Goal: Information Seeking & Learning: Compare options

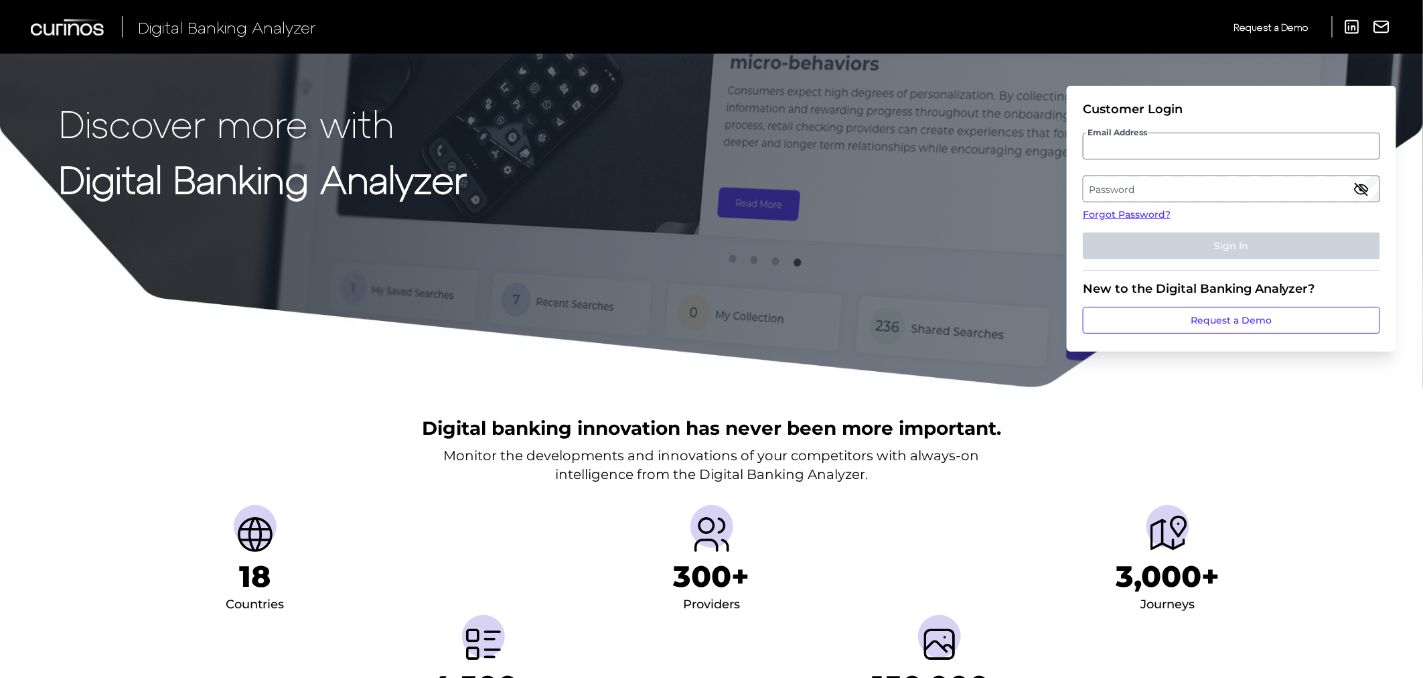
type input "[PERSON_NAME][EMAIL_ADDRESS][PERSON_NAME][DOMAIN_NAME]"
click at [1172, 189] on label "Password" at bounding box center [1231, 189] width 295 height 24
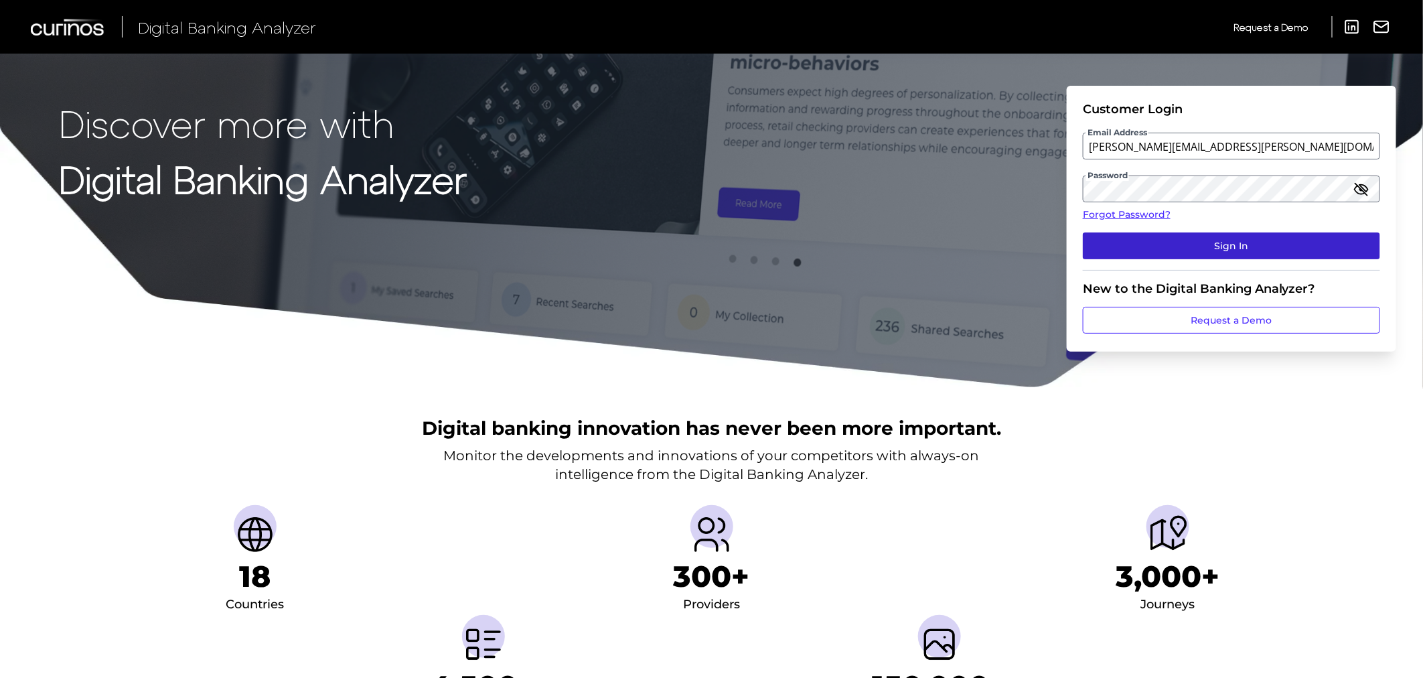
click at [1220, 244] on button "Sign In" at bounding box center [1231, 245] width 297 height 27
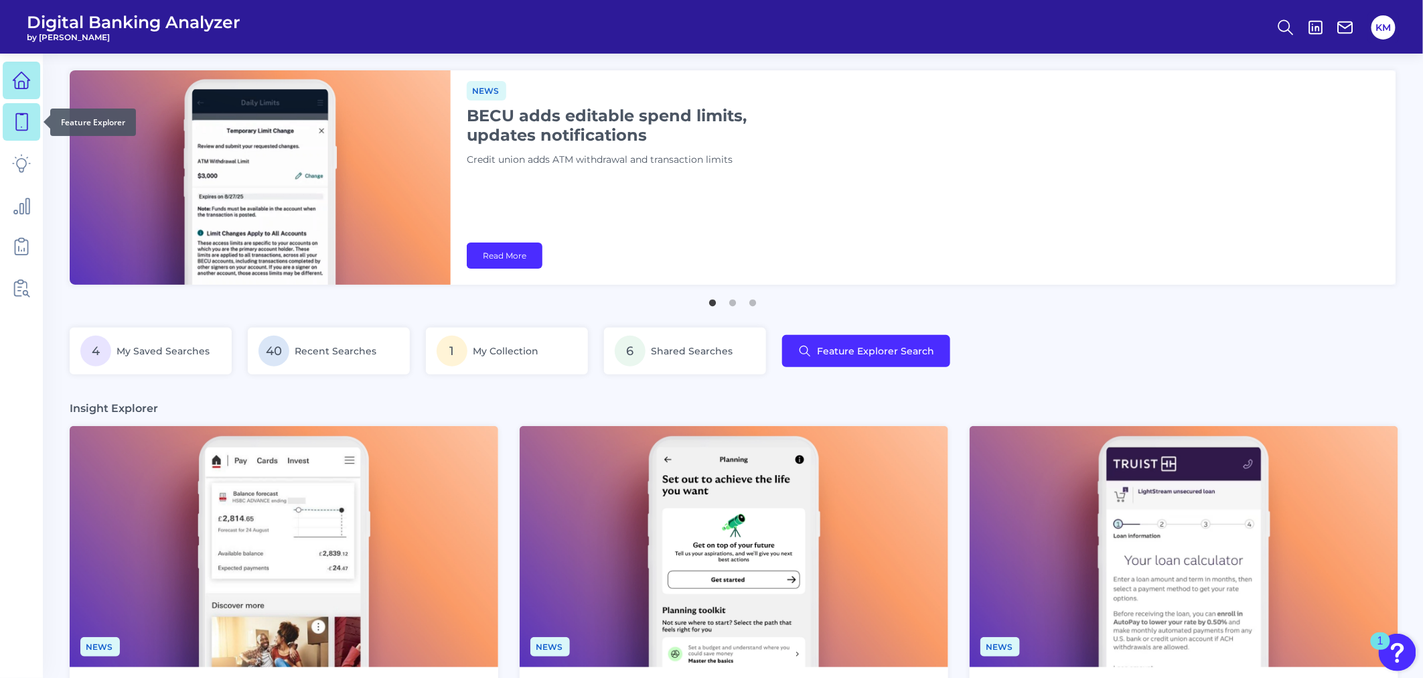
click at [25, 119] on icon at bounding box center [21, 122] width 19 height 19
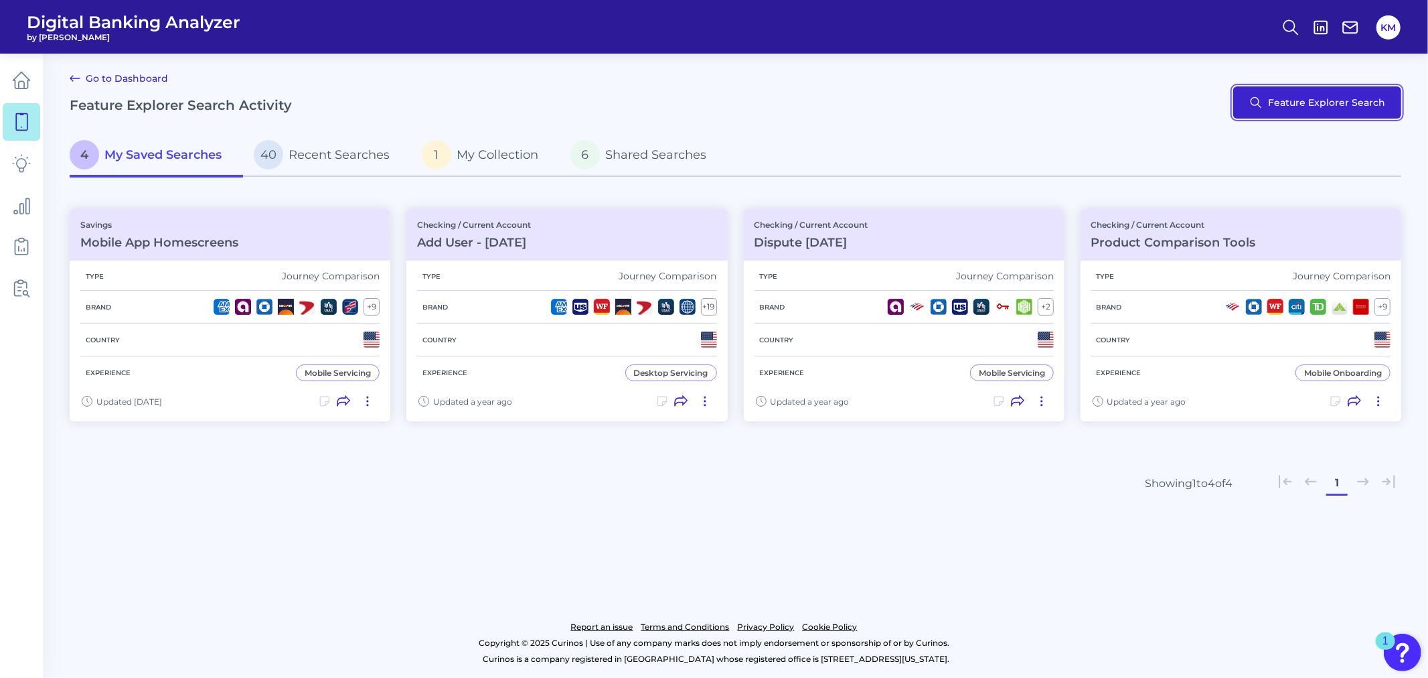
click at [1335, 109] on button "Feature Explorer Search" at bounding box center [1318, 102] width 168 height 32
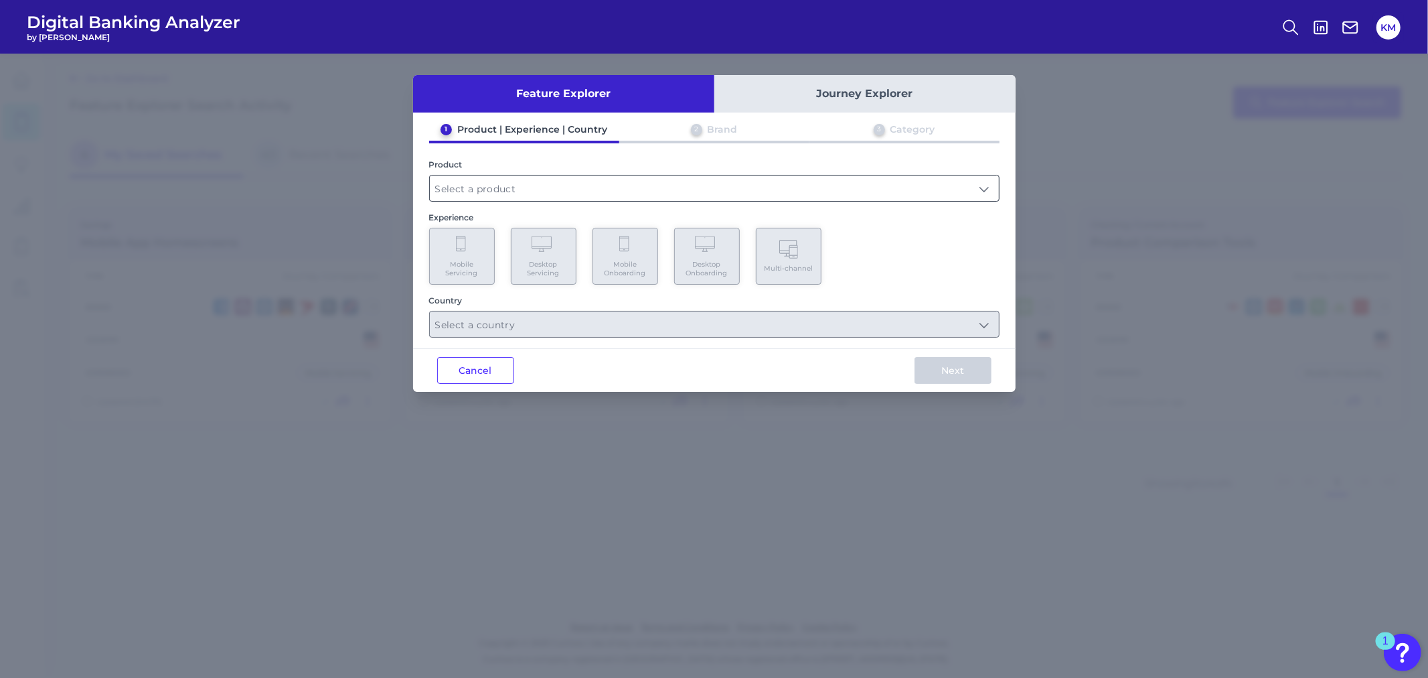
click at [520, 179] on input "text" at bounding box center [714, 187] width 569 height 25
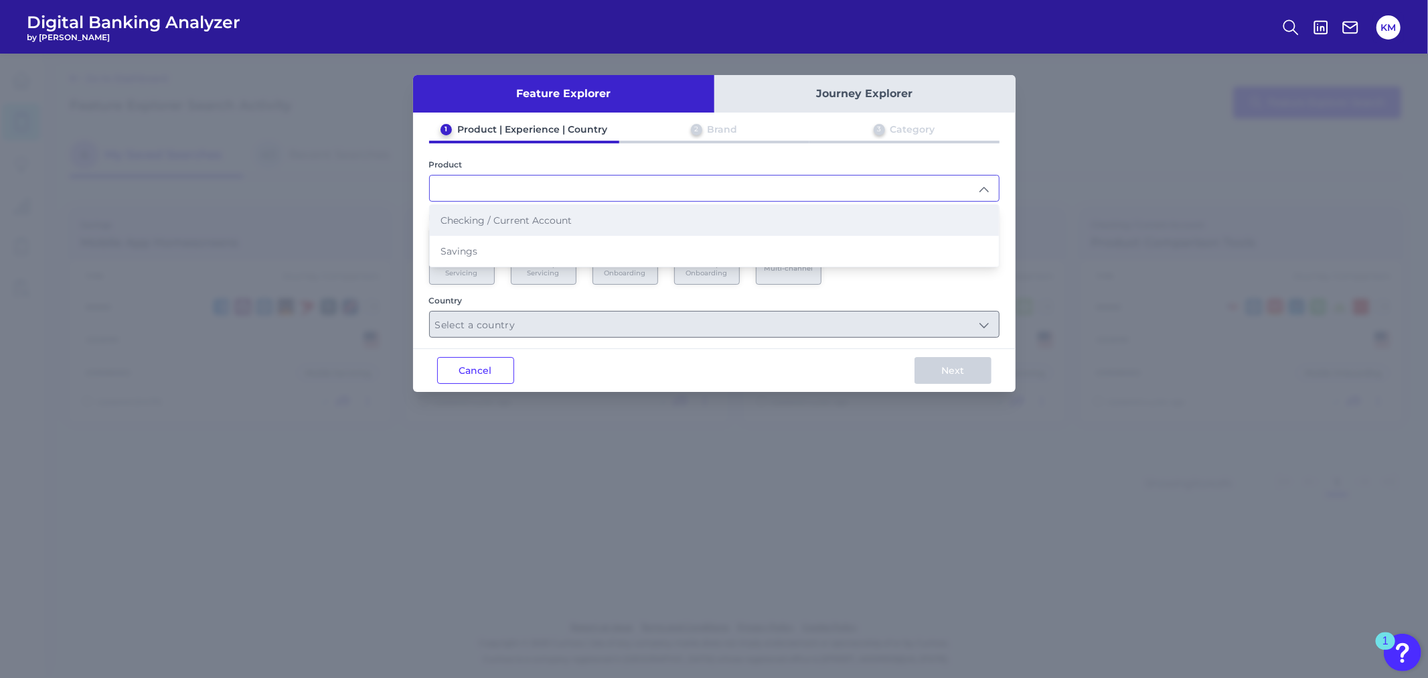
click at [512, 217] on span "Checking / Current Account" at bounding box center [506, 220] width 131 height 12
type input "Checking / Current Account"
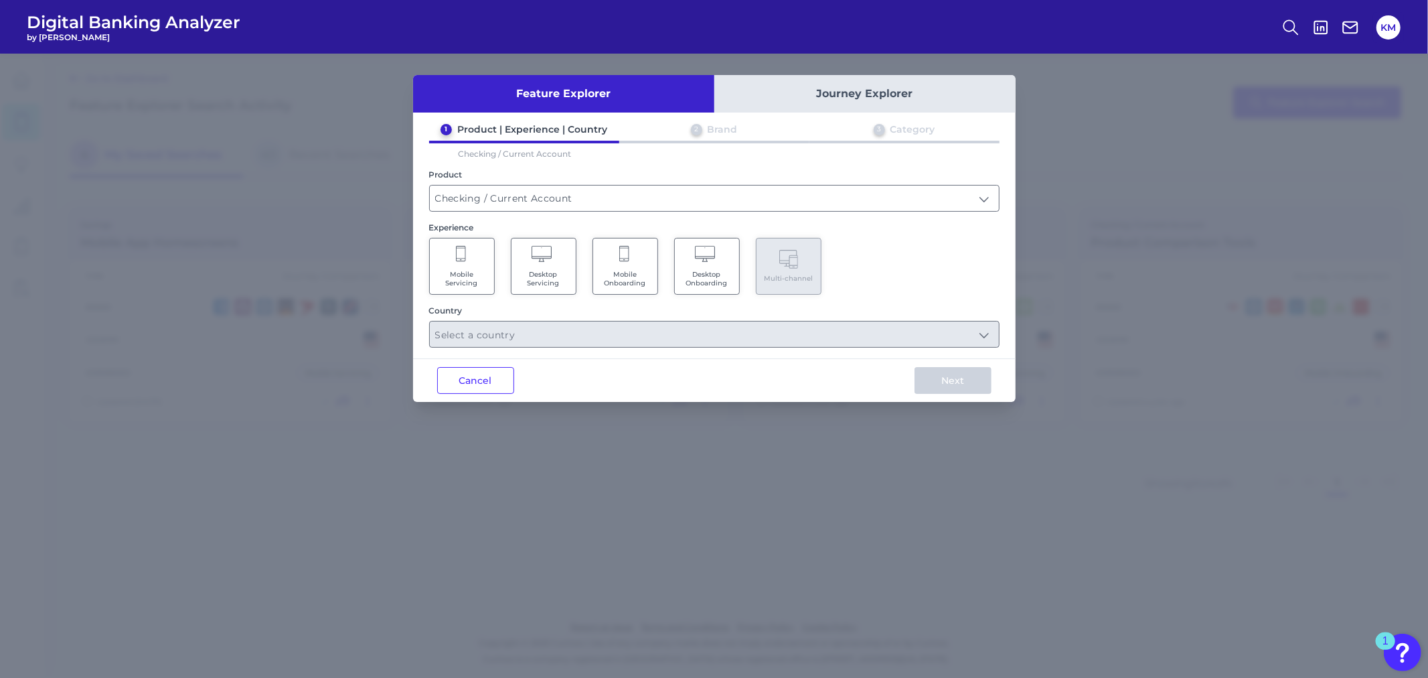
click at [556, 258] on Servicing "Desktop Servicing" at bounding box center [544, 266] width 66 height 57
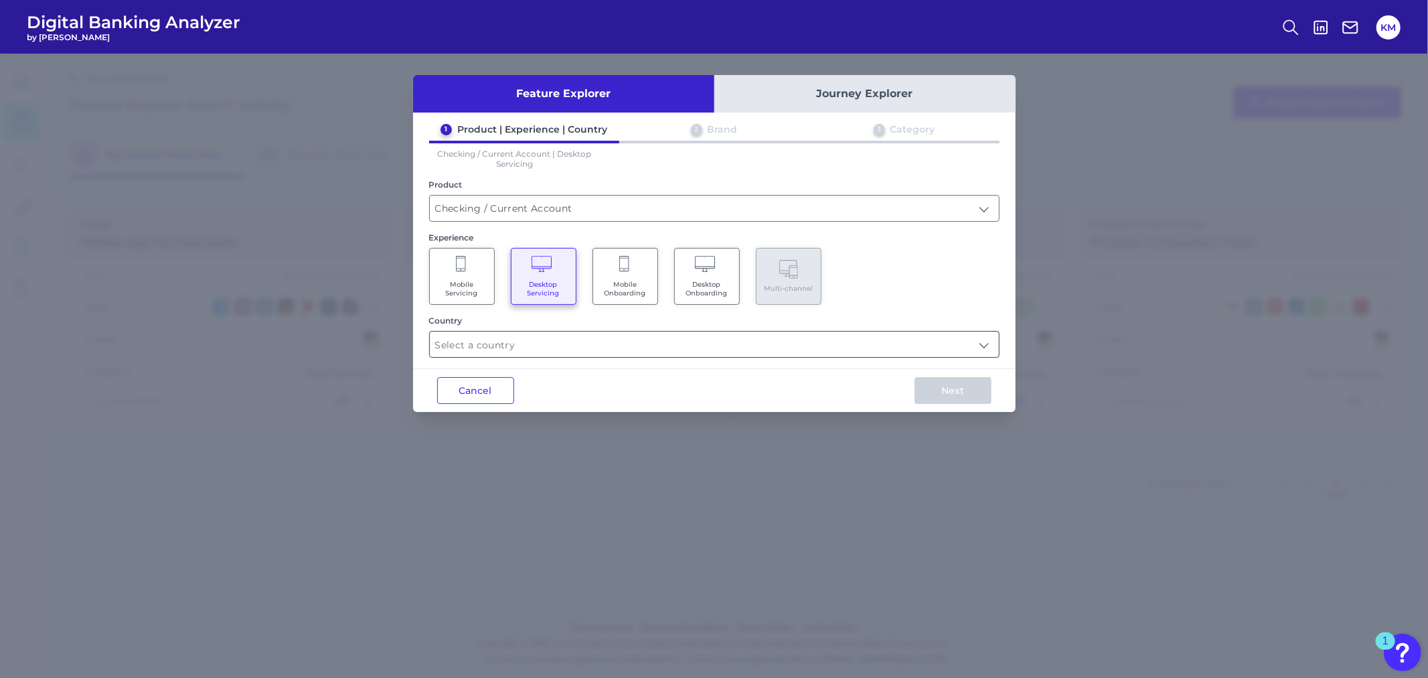
click at [585, 336] on input "text" at bounding box center [714, 344] width 569 height 25
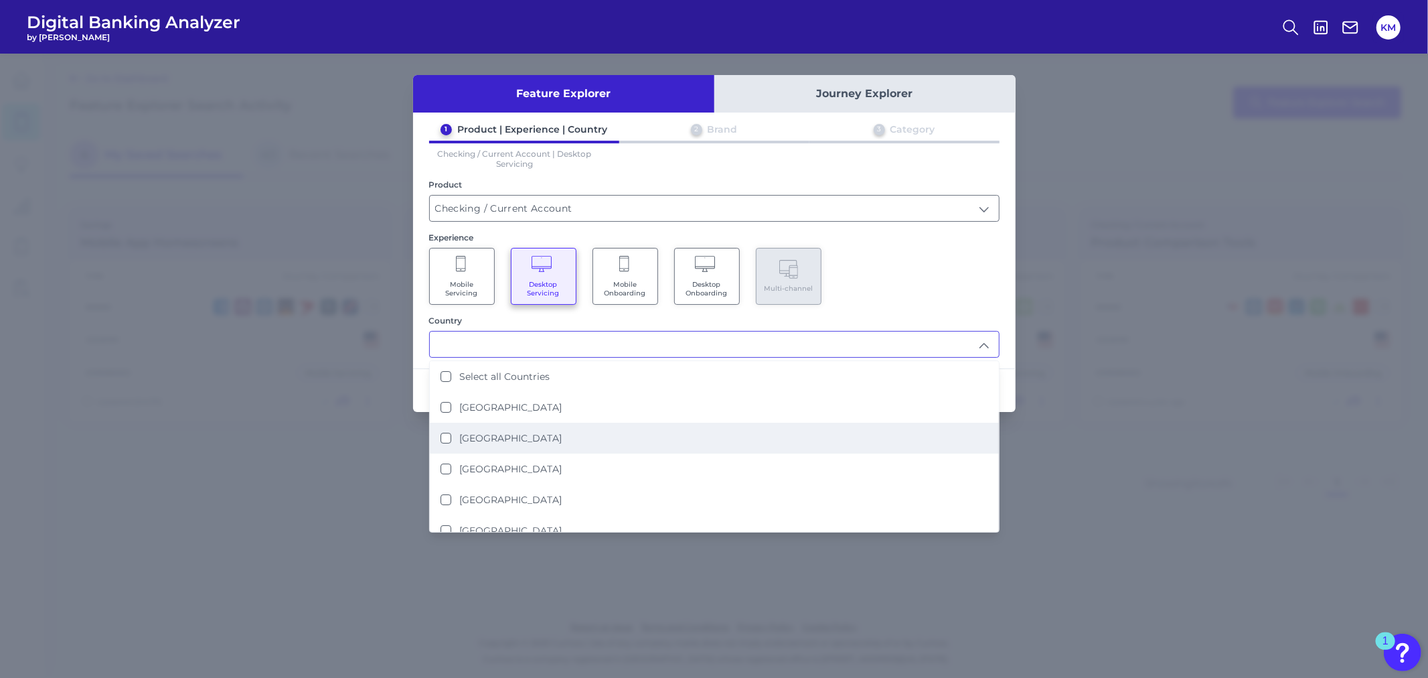
click at [525, 432] on li "[GEOGRAPHIC_DATA]" at bounding box center [714, 438] width 569 height 31
type input "[GEOGRAPHIC_DATA]"
click at [909, 270] on div "Mobile Servicing Desktop Servicing Mobile Onboarding Desktop Onboarding Multi-c…" at bounding box center [714, 276] width 571 height 57
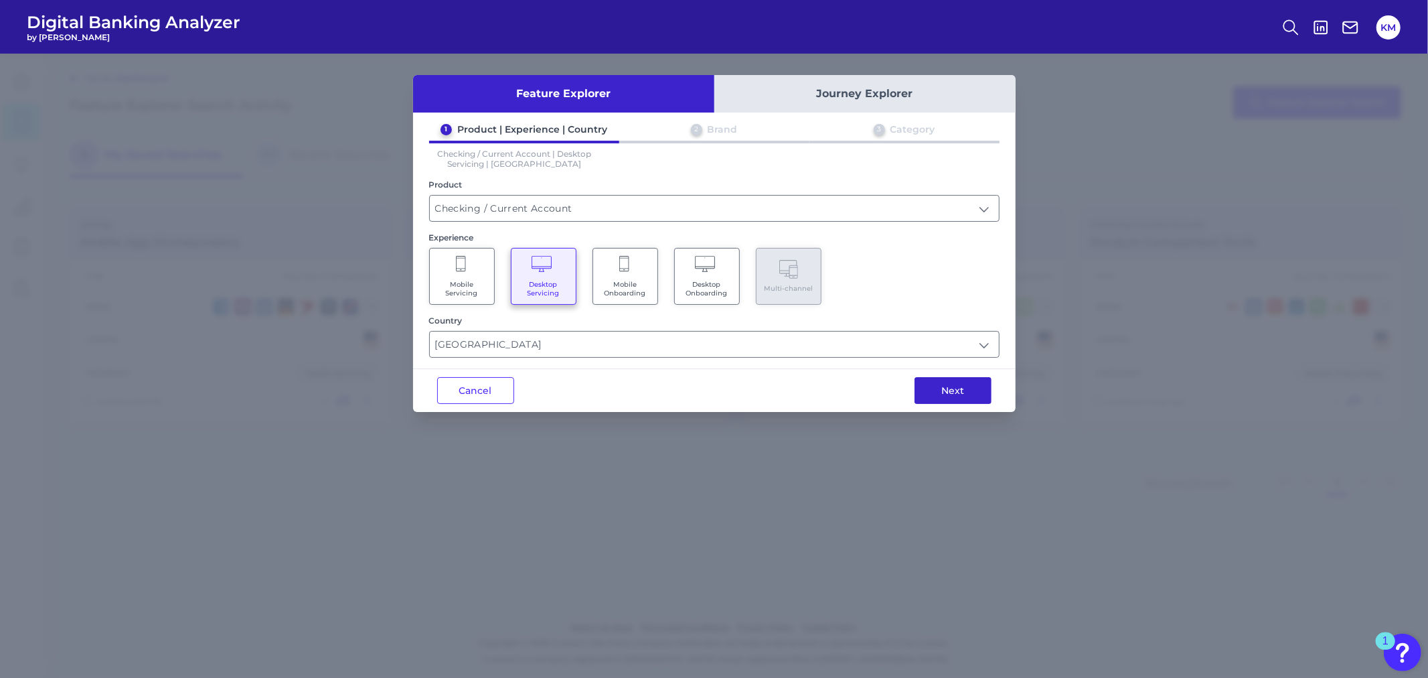
click at [955, 389] on button "Next" at bounding box center [953, 390] width 77 height 27
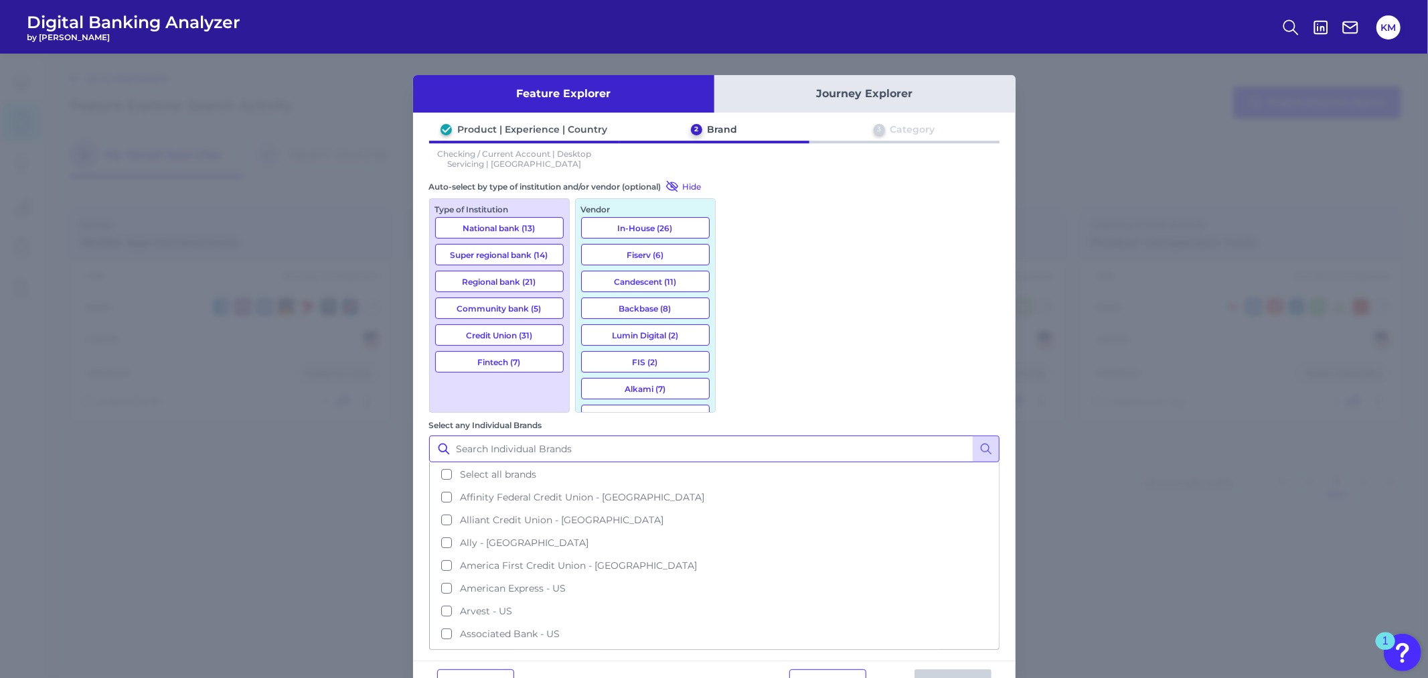
click at [806, 435] on input "Select any Individual Brands" at bounding box center [714, 448] width 571 height 27
drag, startPoint x: 792, startPoint y: 208, endPoint x: 603, endPoint y: 212, distance: 188.9
click at [607, 211] on div "Auto-select by type of institution and/or vendor (optional) Hide Type of Instit…" at bounding box center [714, 414] width 571 height 470
type input "fifth"
click at [987, 442] on icon at bounding box center [986, 448] width 13 height 13
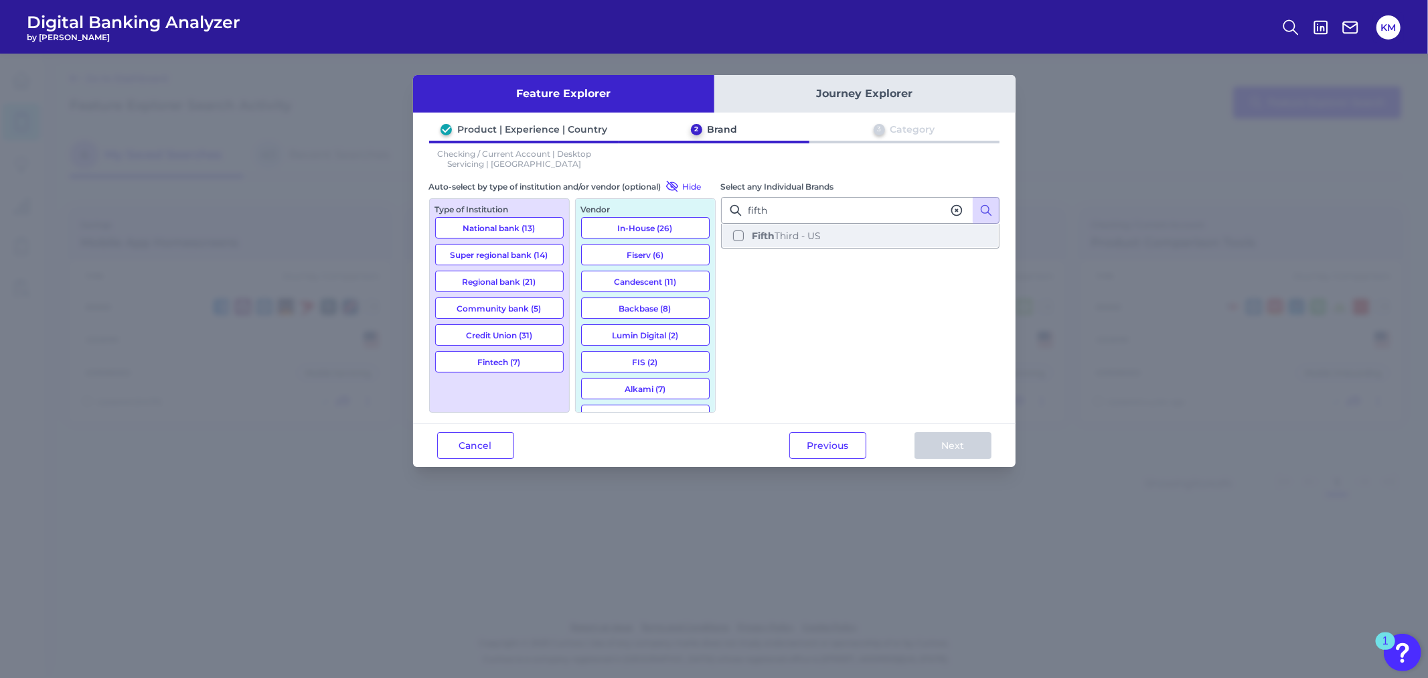
click at [735, 239] on button "Fifth Third - US" at bounding box center [861, 235] width 276 height 23
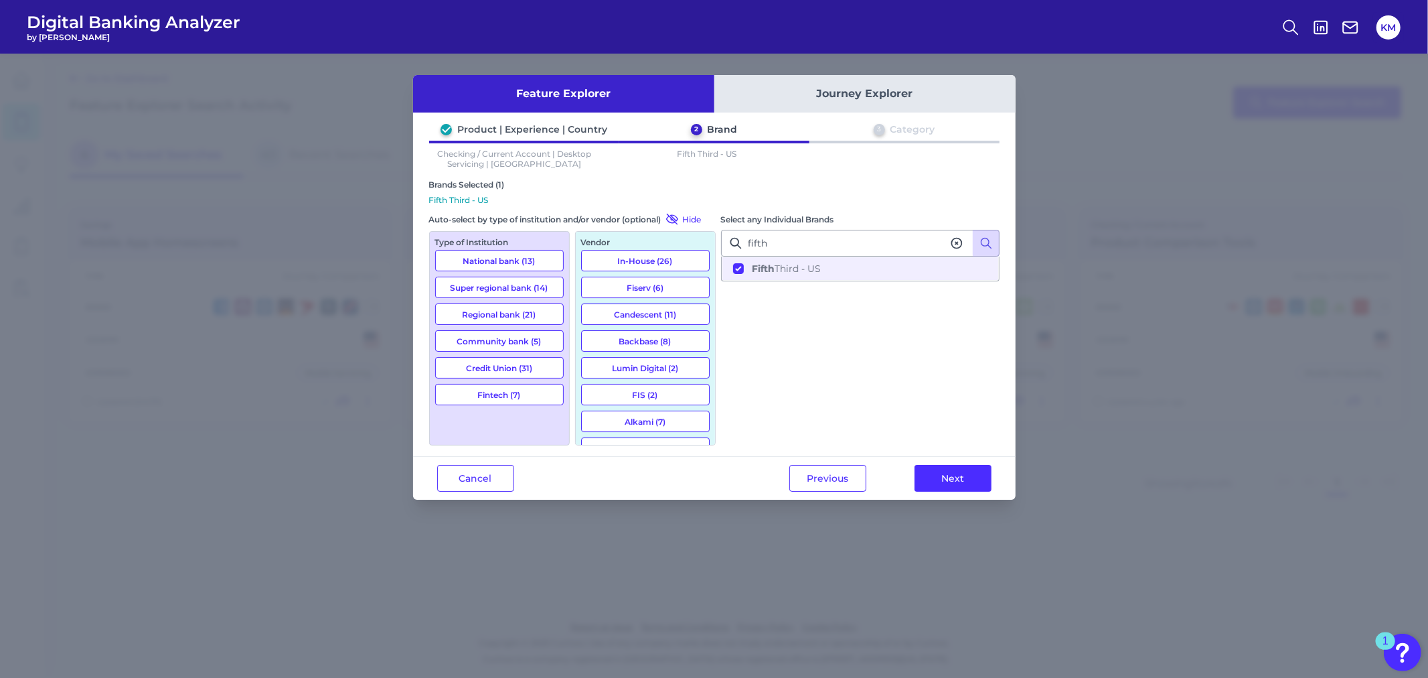
scroll to position [20, 0]
click at [665, 316] on button "Backbase (8)" at bounding box center [645, 320] width 129 height 21
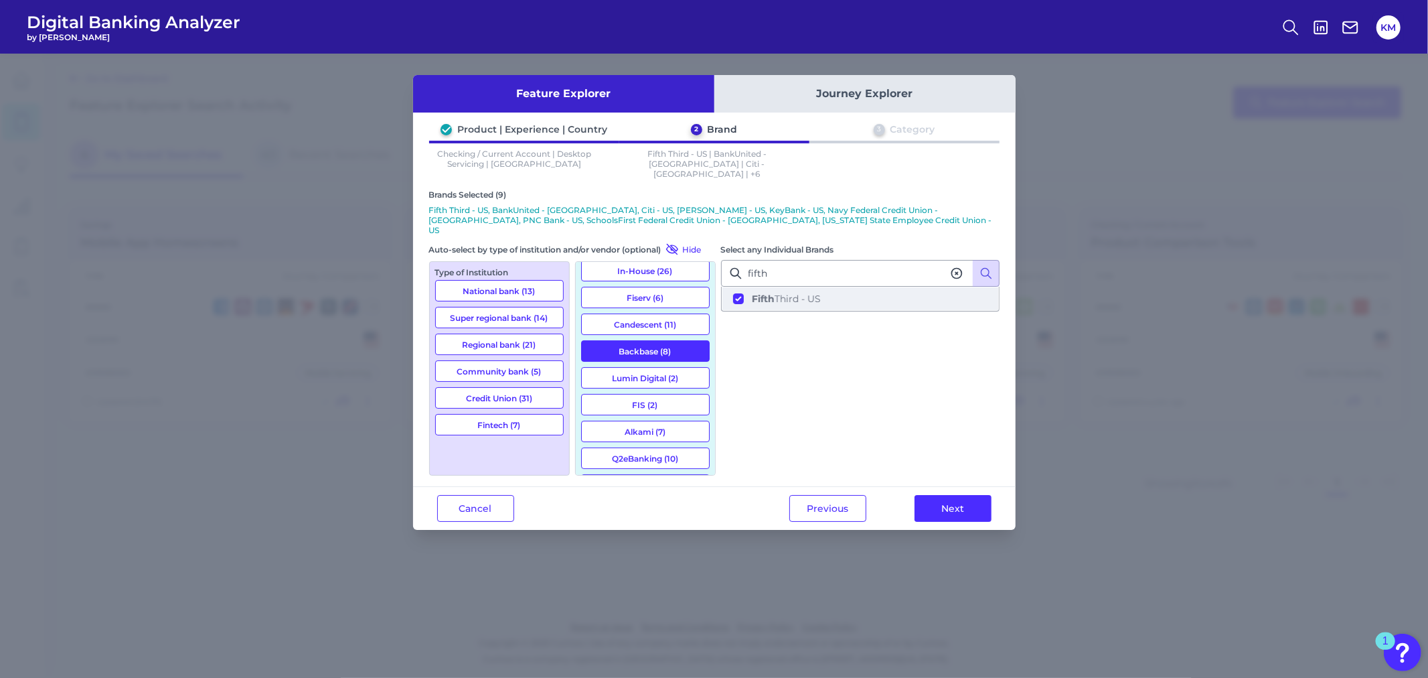
click at [735, 287] on button "Fifth Third - US" at bounding box center [861, 298] width 276 height 23
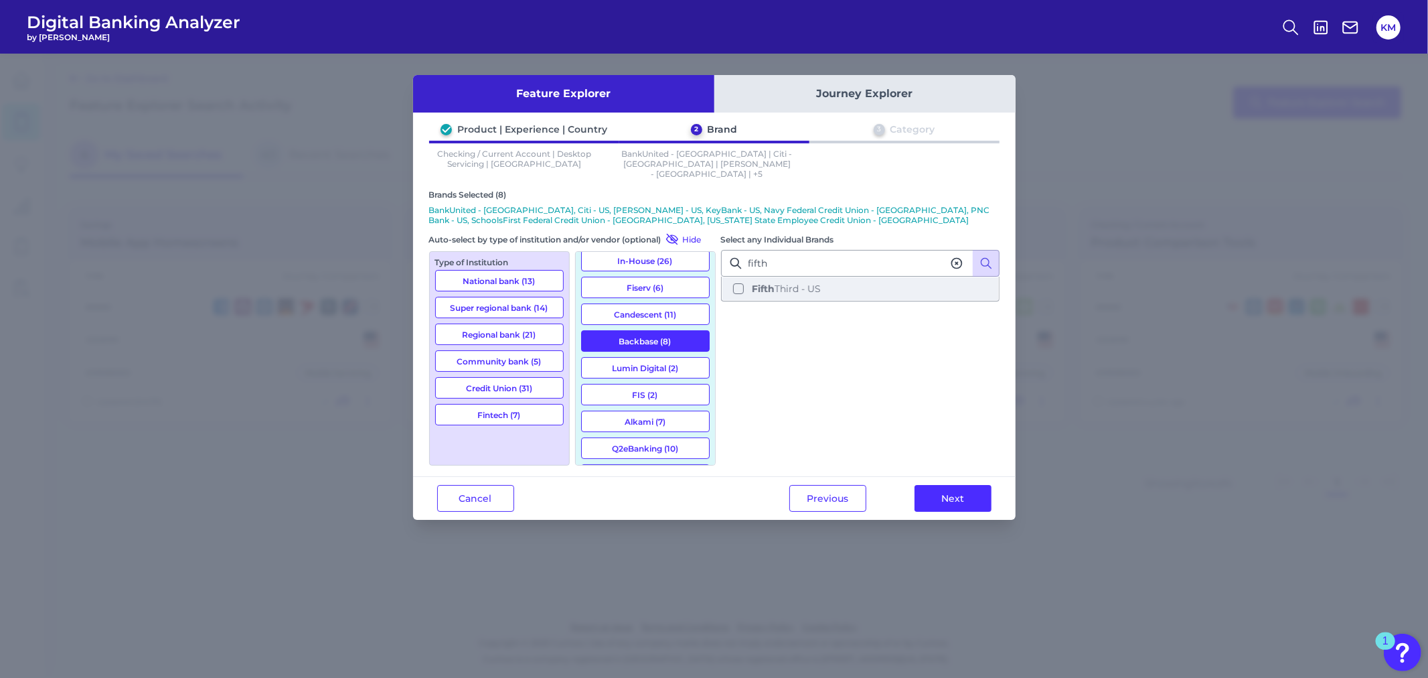
click at [739, 277] on button "Fifth Third - US" at bounding box center [861, 288] width 276 height 23
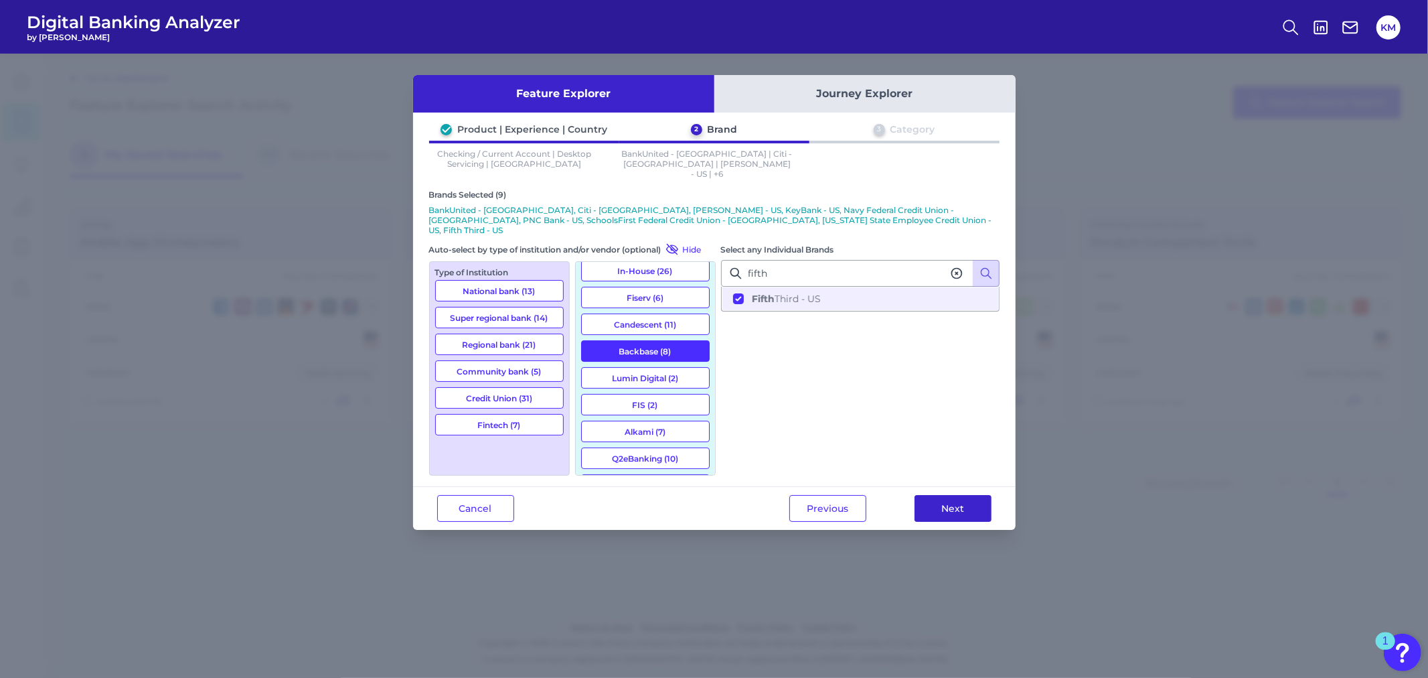
click at [954, 495] on button "Next" at bounding box center [953, 508] width 77 height 27
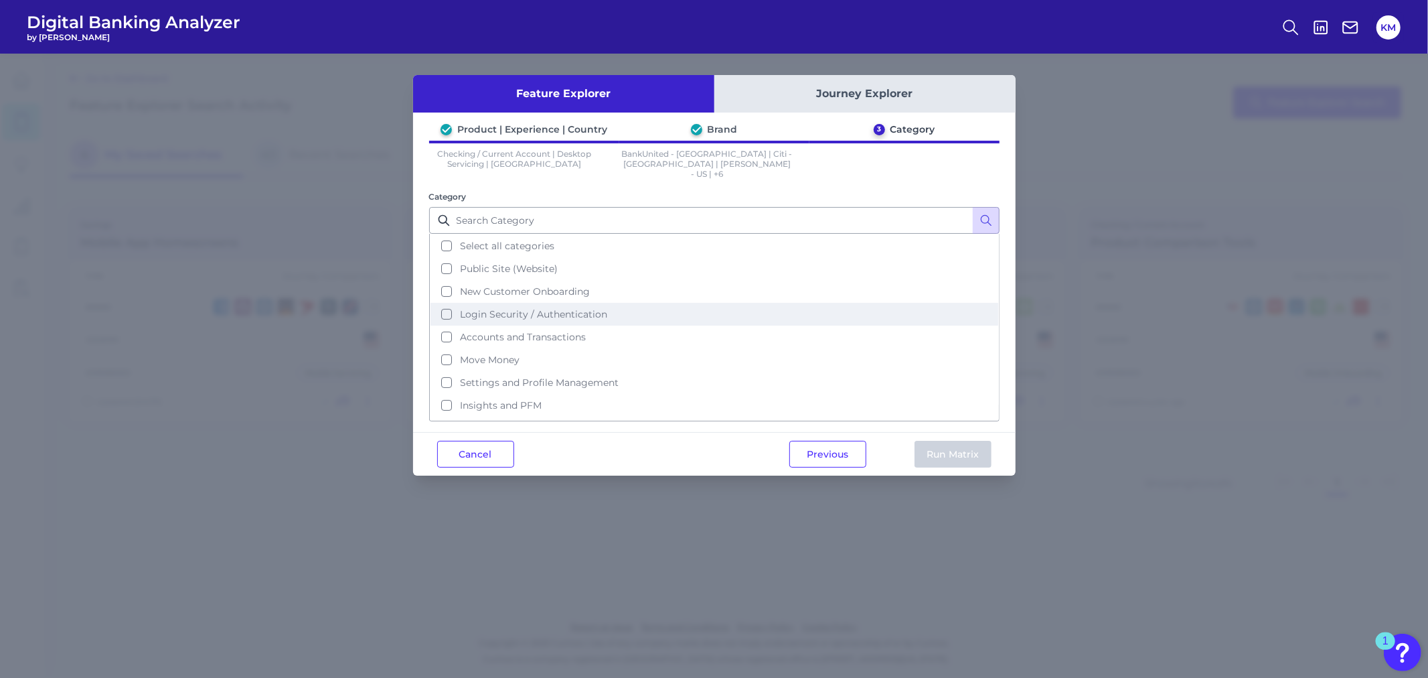
click at [490, 308] on span "Login Security / Authentication" at bounding box center [533, 314] width 147 height 12
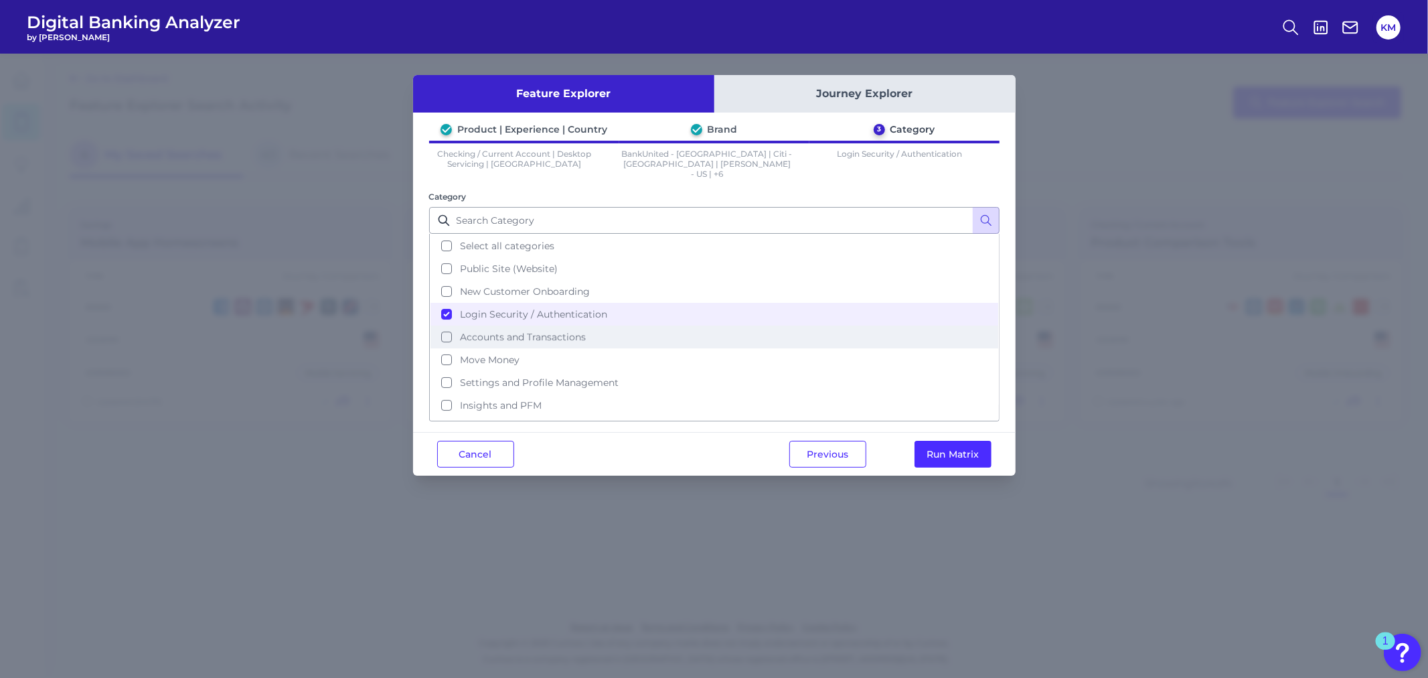
click at [490, 331] on span "Accounts and Transactions" at bounding box center [523, 337] width 126 height 12
click at [490, 354] on span "Move Money" at bounding box center [490, 360] width 60 height 12
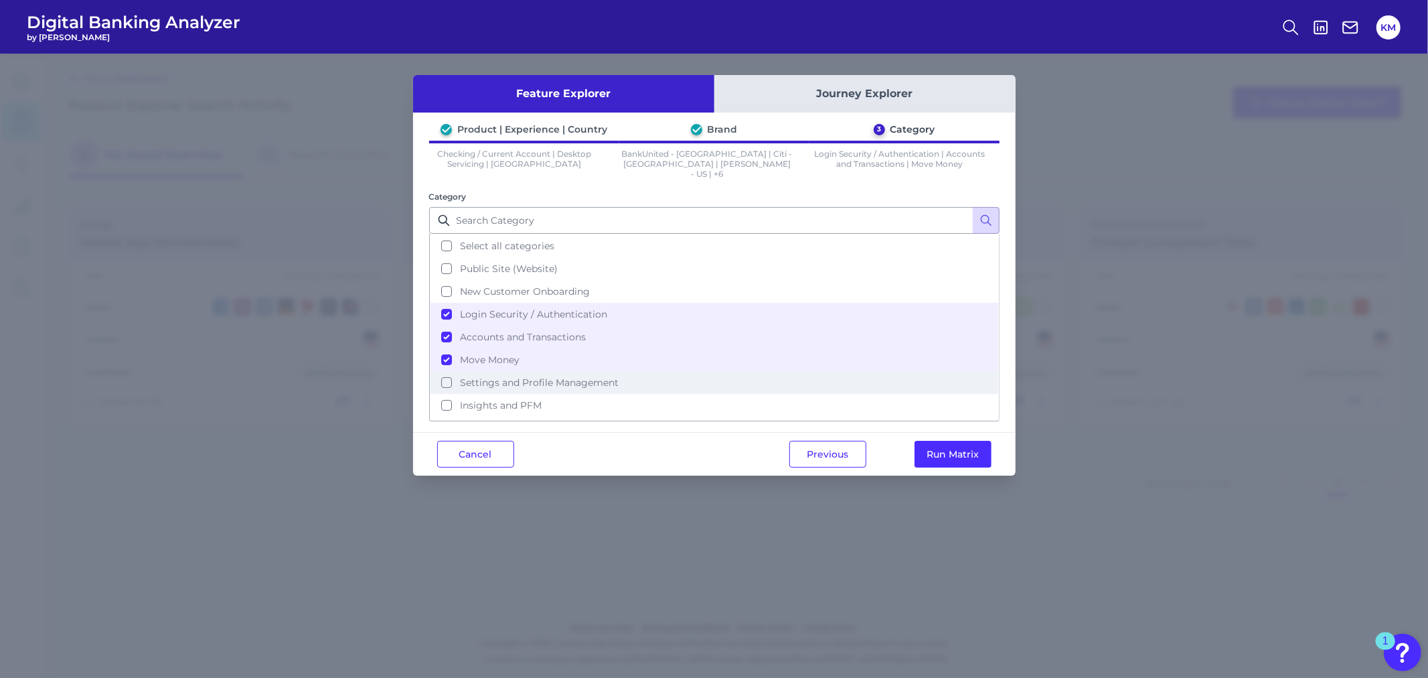
click at [498, 371] on button "Settings and Profile Management" at bounding box center [715, 382] width 568 height 23
click at [958, 454] on button "Run Matrix" at bounding box center [953, 454] width 77 height 27
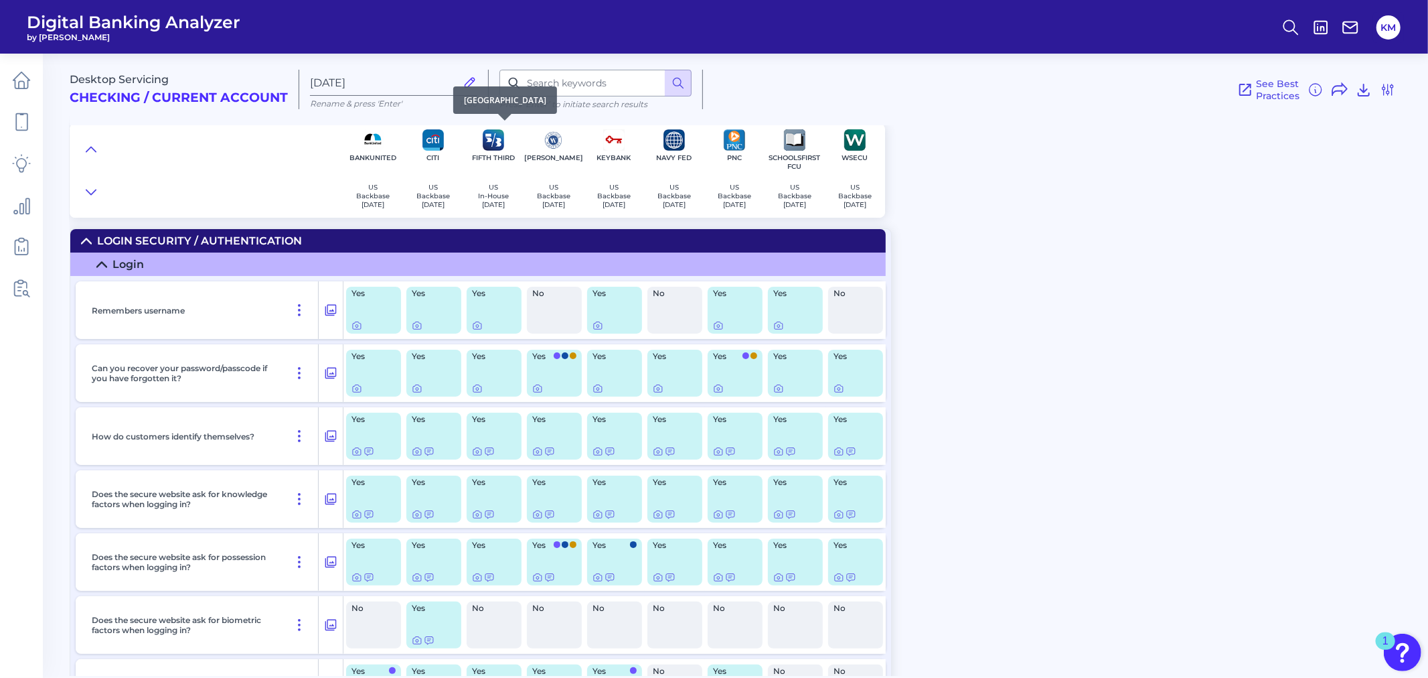
click at [496, 157] on p "Fifth Third" at bounding box center [493, 157] width 43 height 9
click at [490, 200] on p "[DATE]" at bounding box center [493, 204] width 31 height 9
click at [335, 303] on div at bounding box center [329, 297] width 13 height 13
click at [329, 311] on icon at bounding box center [330, 310] width 13 height 16
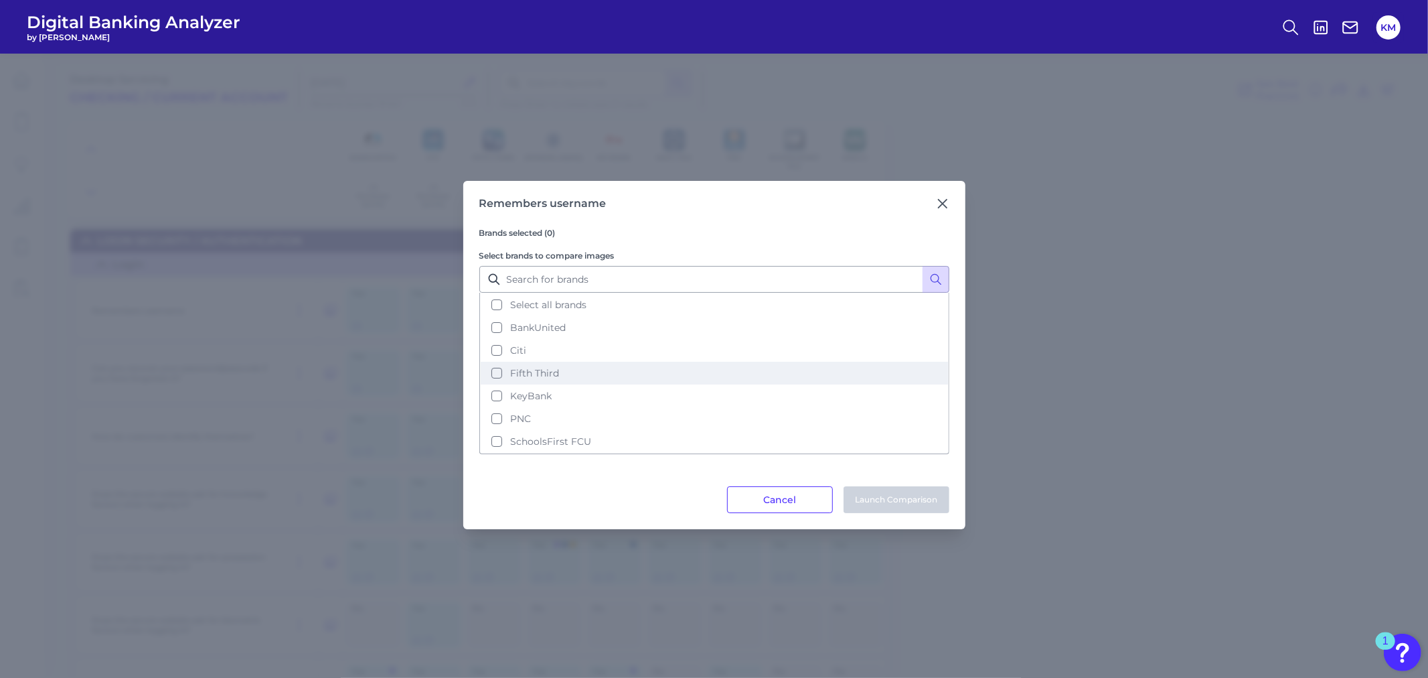
click at [544, 365] on button "Fifth Third" at bounding box center [714, 373] width 467 height 23
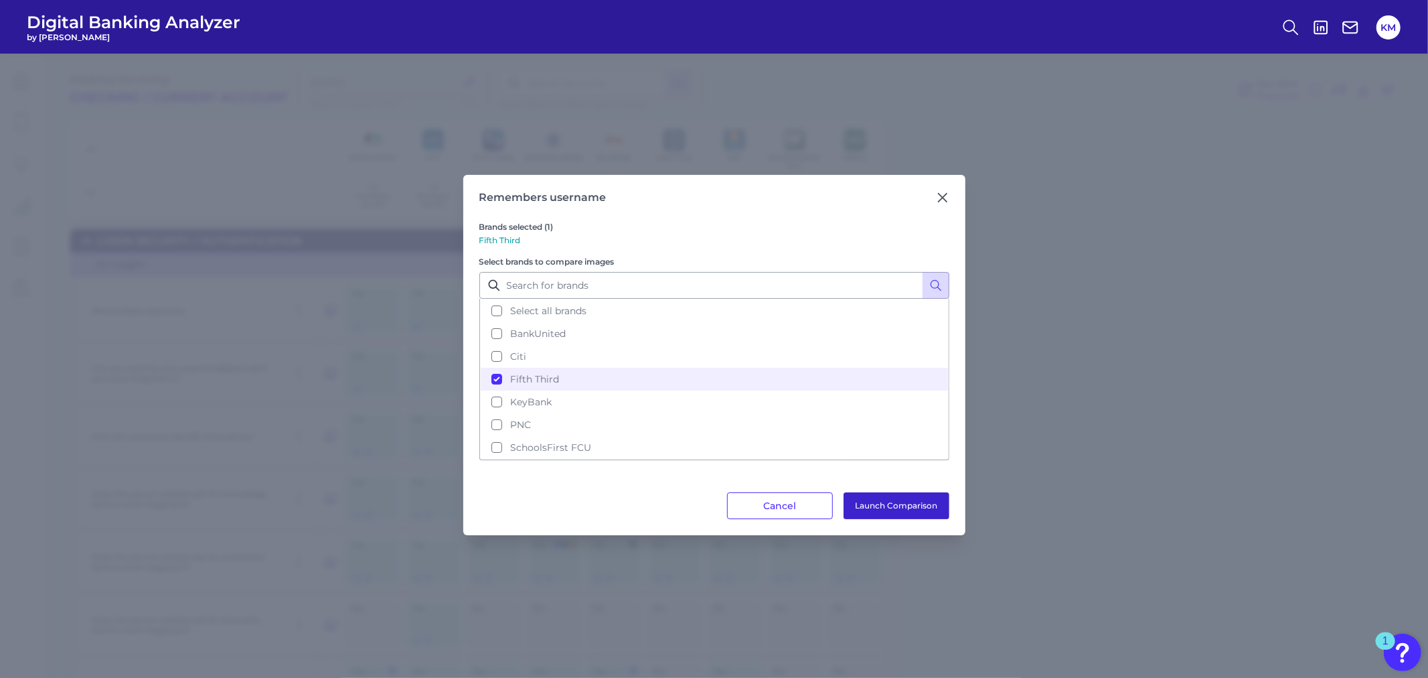
click at [916, 501] on button "Launch Comparison" at bounding box center [897, 505] width 106 height 27
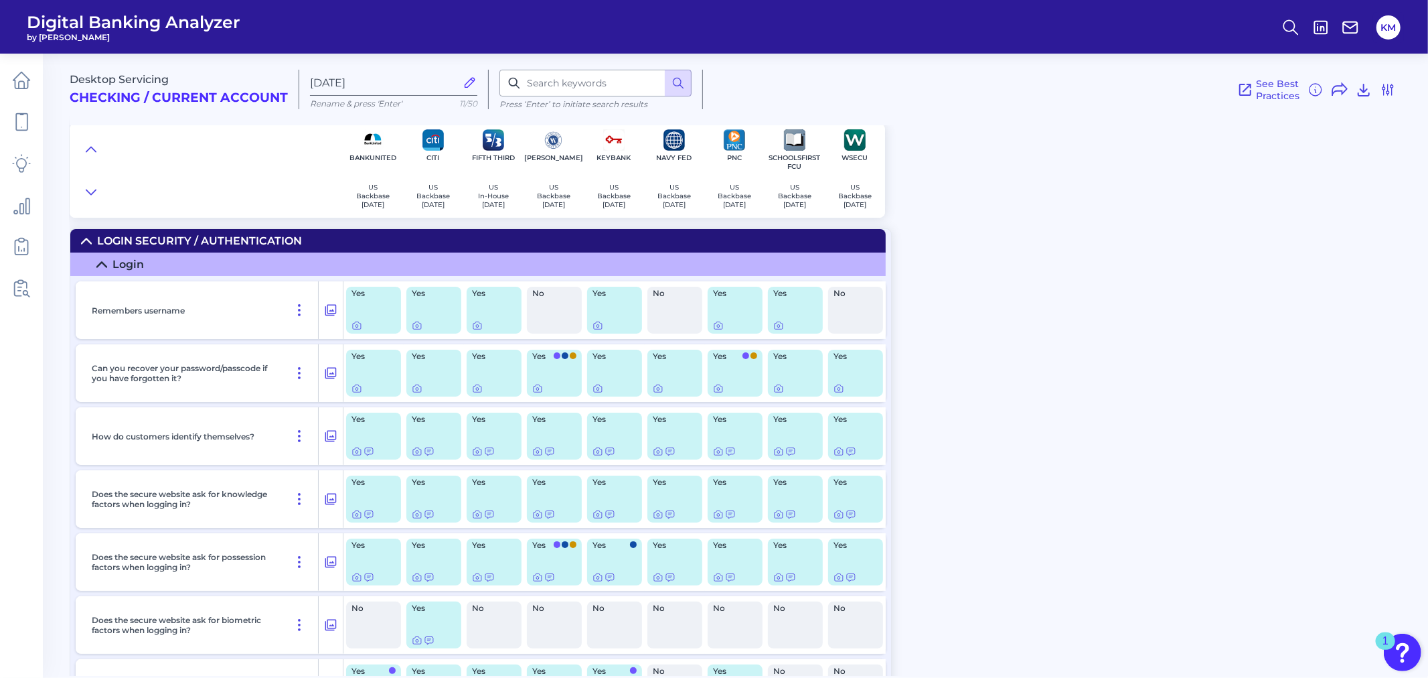
click at [97, 261] on icon at bounding box center [101, 264] width 11 height 11
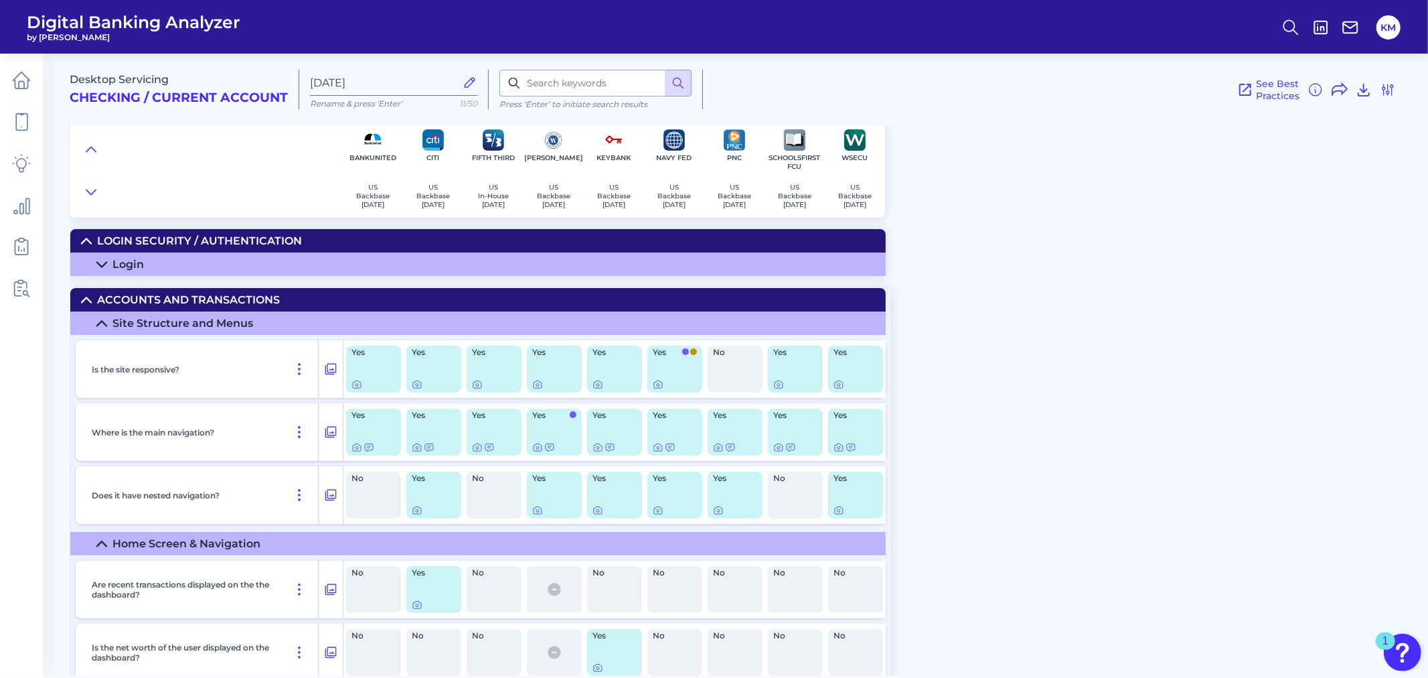
click at [94, 319] on summary "Site Structure and Menus" at bounding box center [478, 322] width 816 height 23
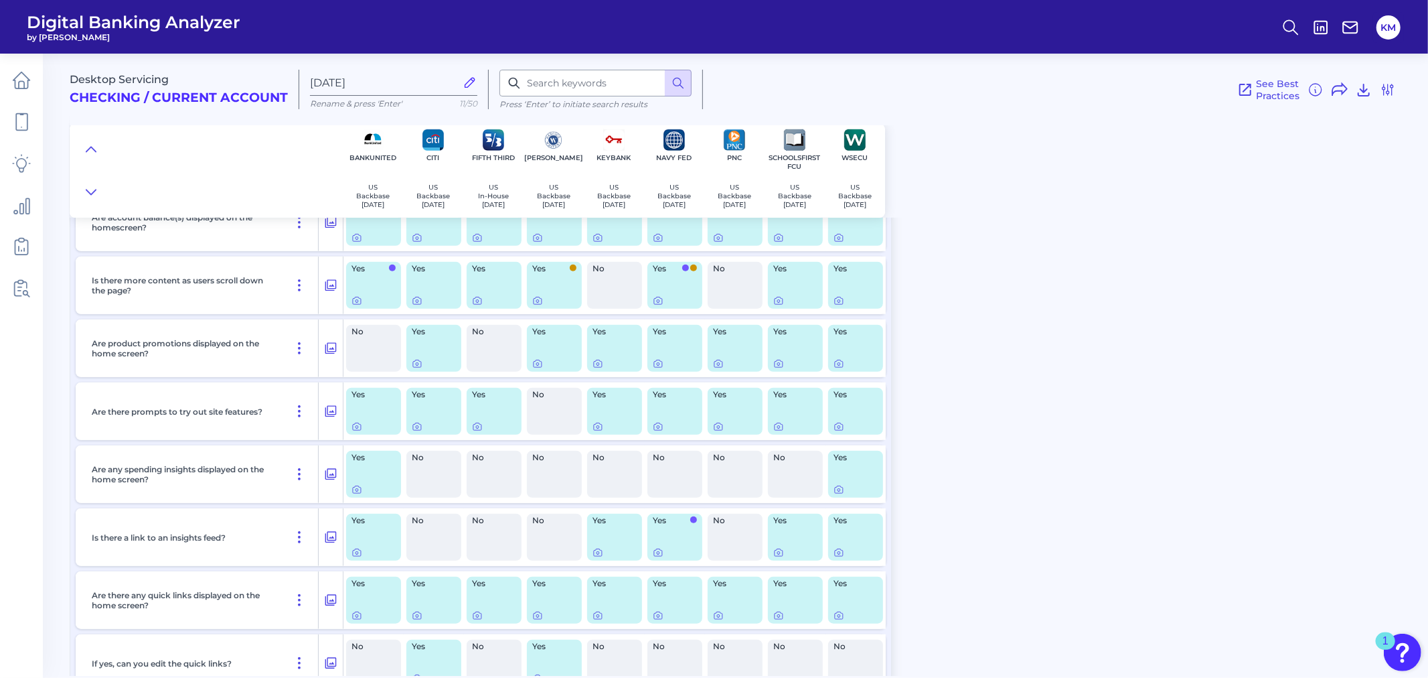
scroll to position [812, 0]
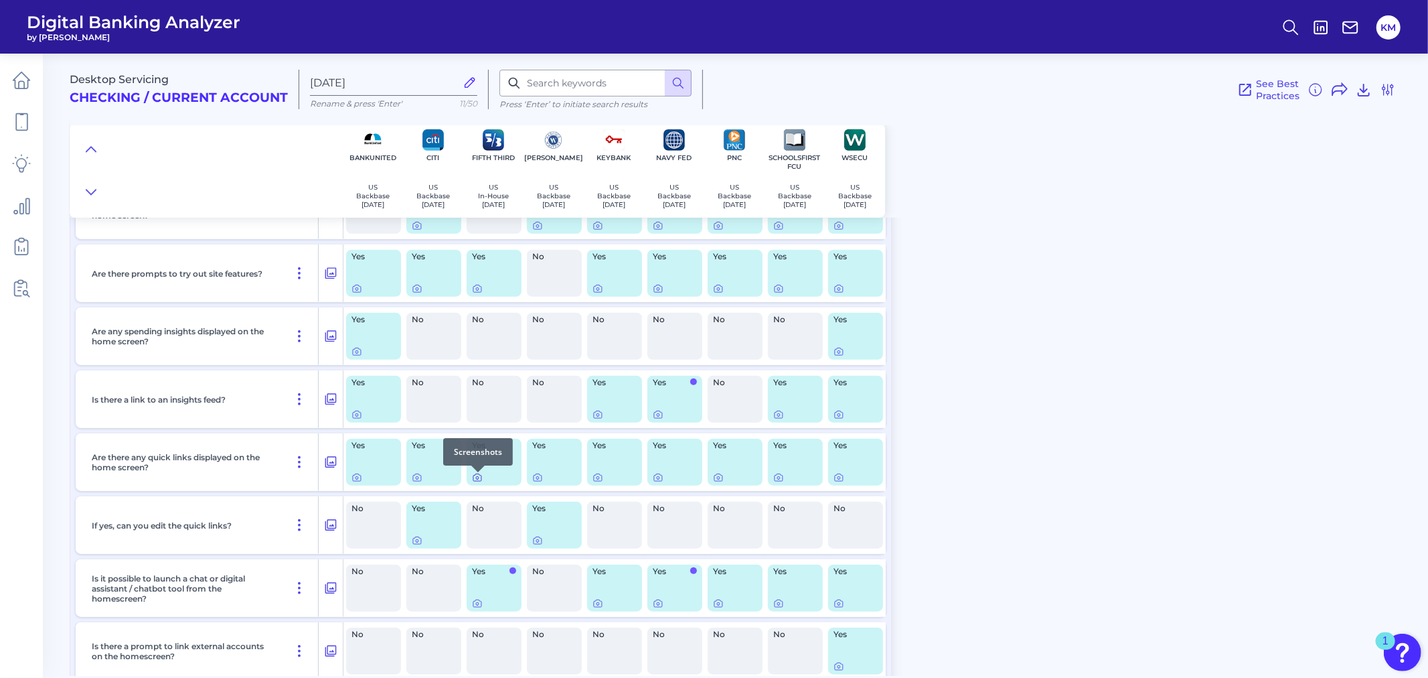
click at [473, 482] on icon at bounding box center [477, 477] width 8 height 7
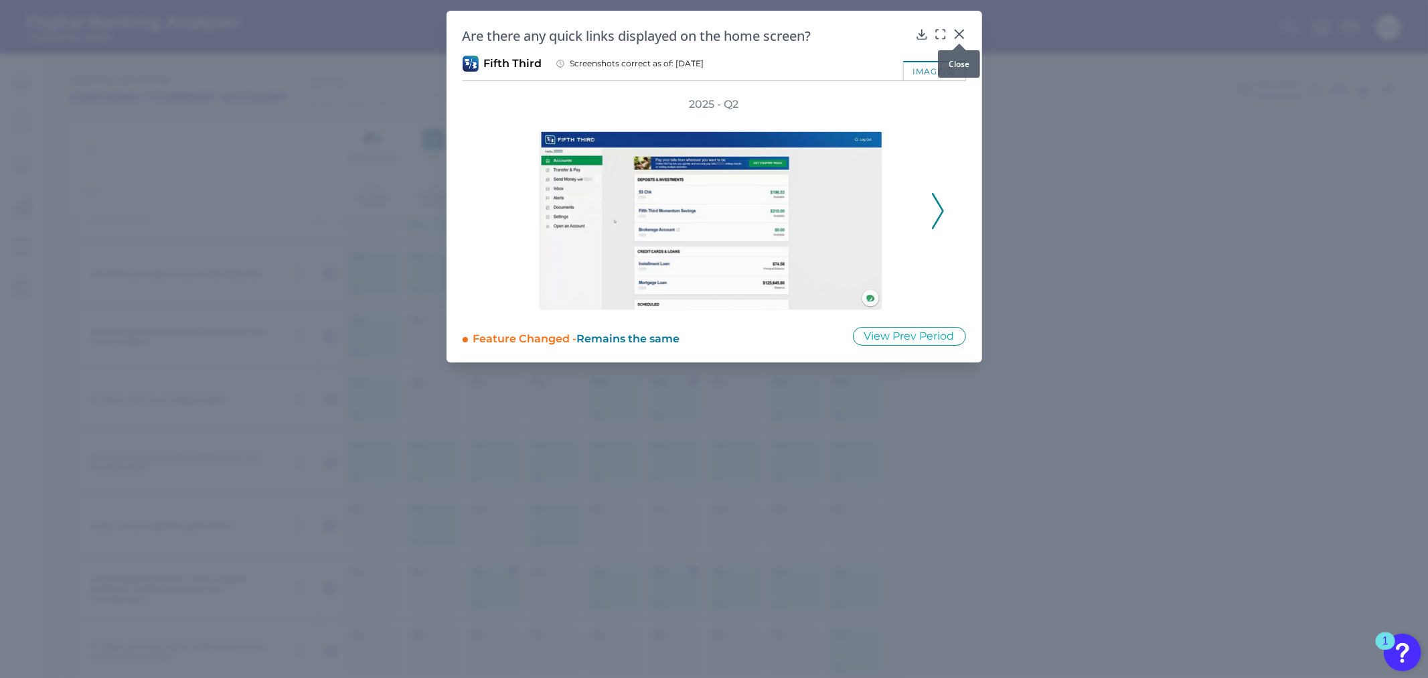
click at [963, 27] on icon at bounding box center [959, 33] width 13 height 13
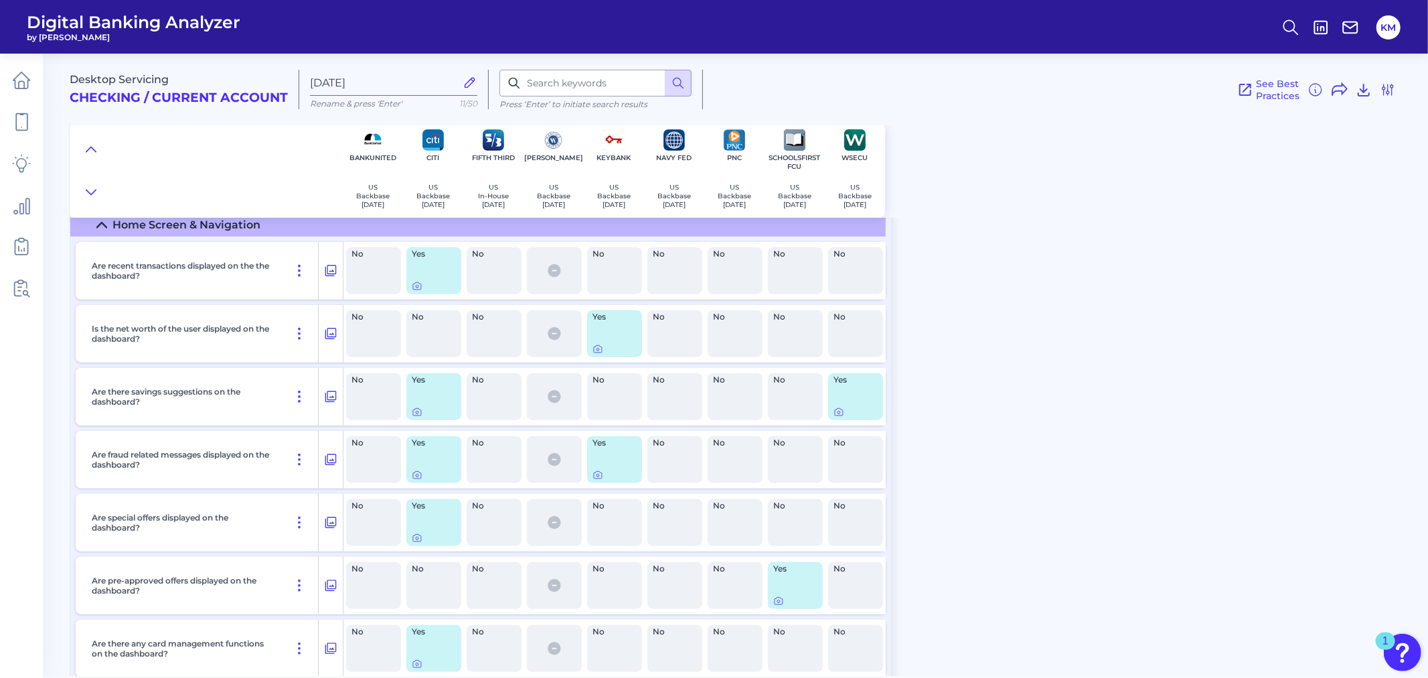
scroll to position [0, 0]
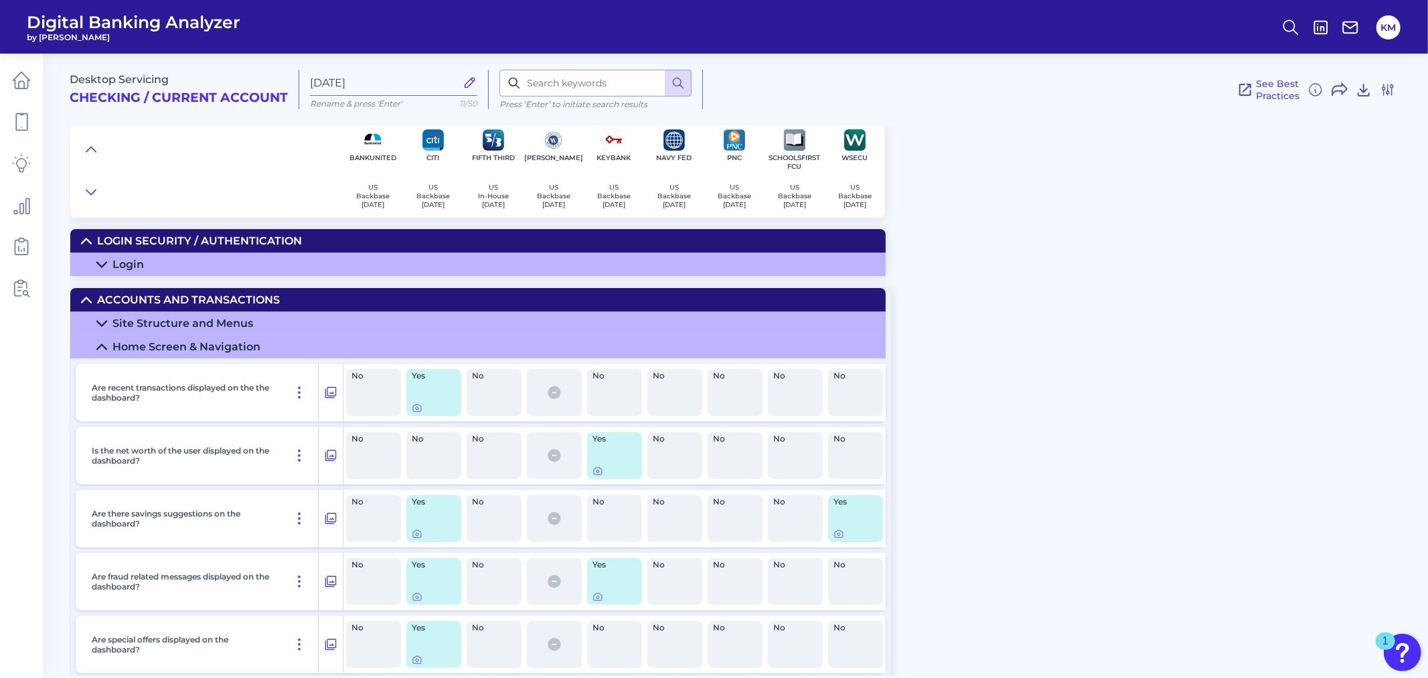
click at [102, 348] on icon at bounding box center [101, 346] width 9 height 5
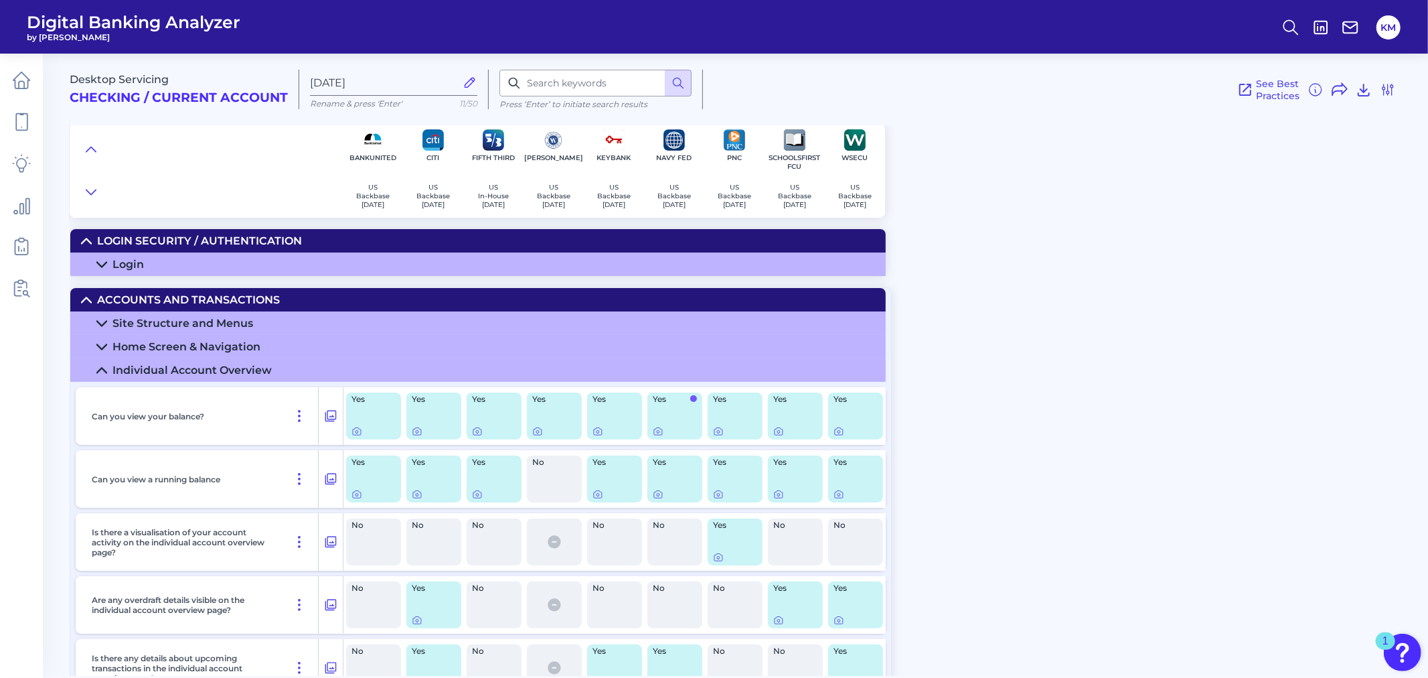
click at [98, 370] on icon at bounding box center [101, 370] width 11 height 11
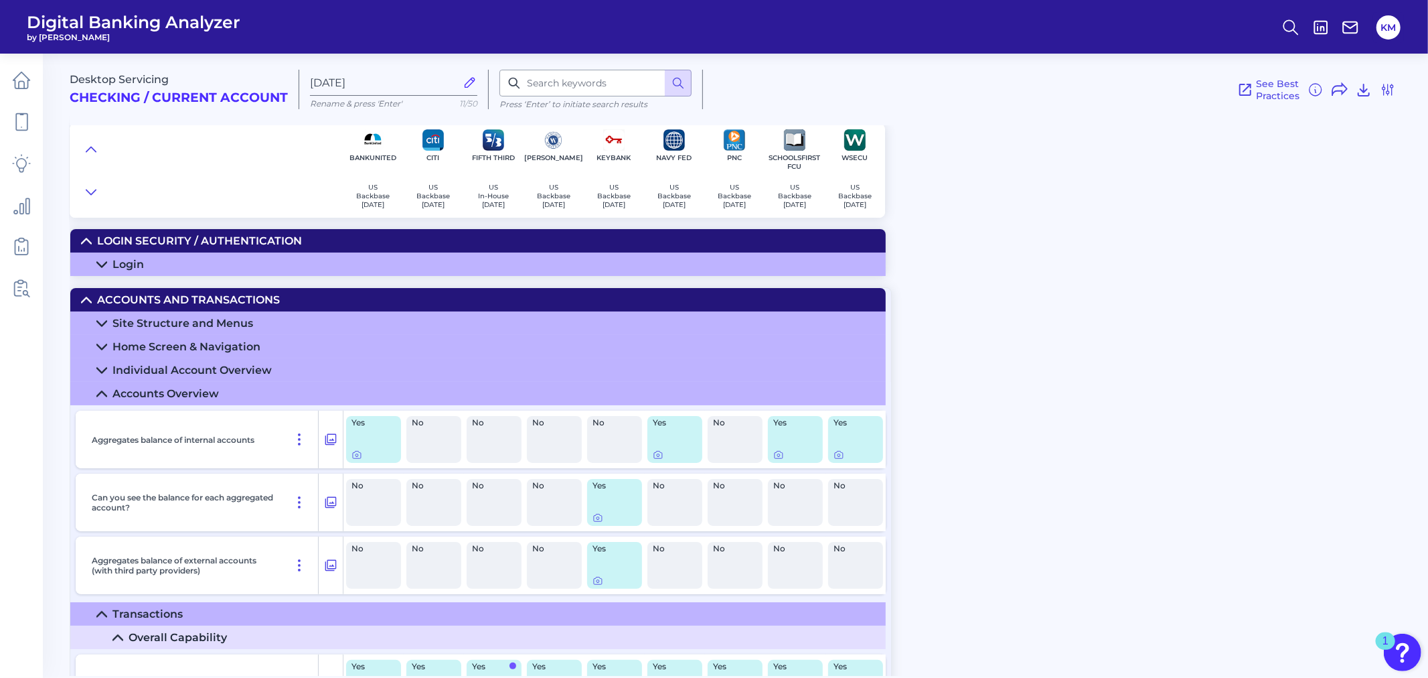
click at [82, 299] on icon at bounding box center [86, 300] width 11 height 11
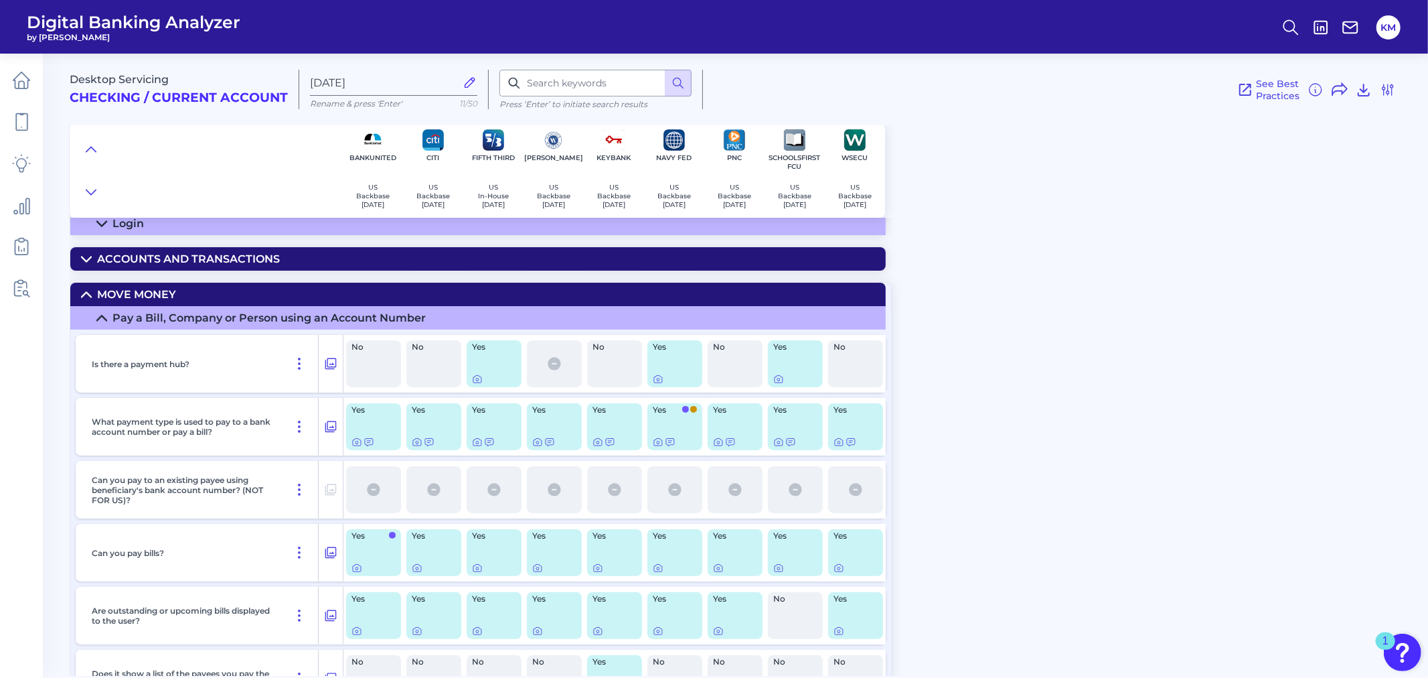
scroll to position [123, 0]
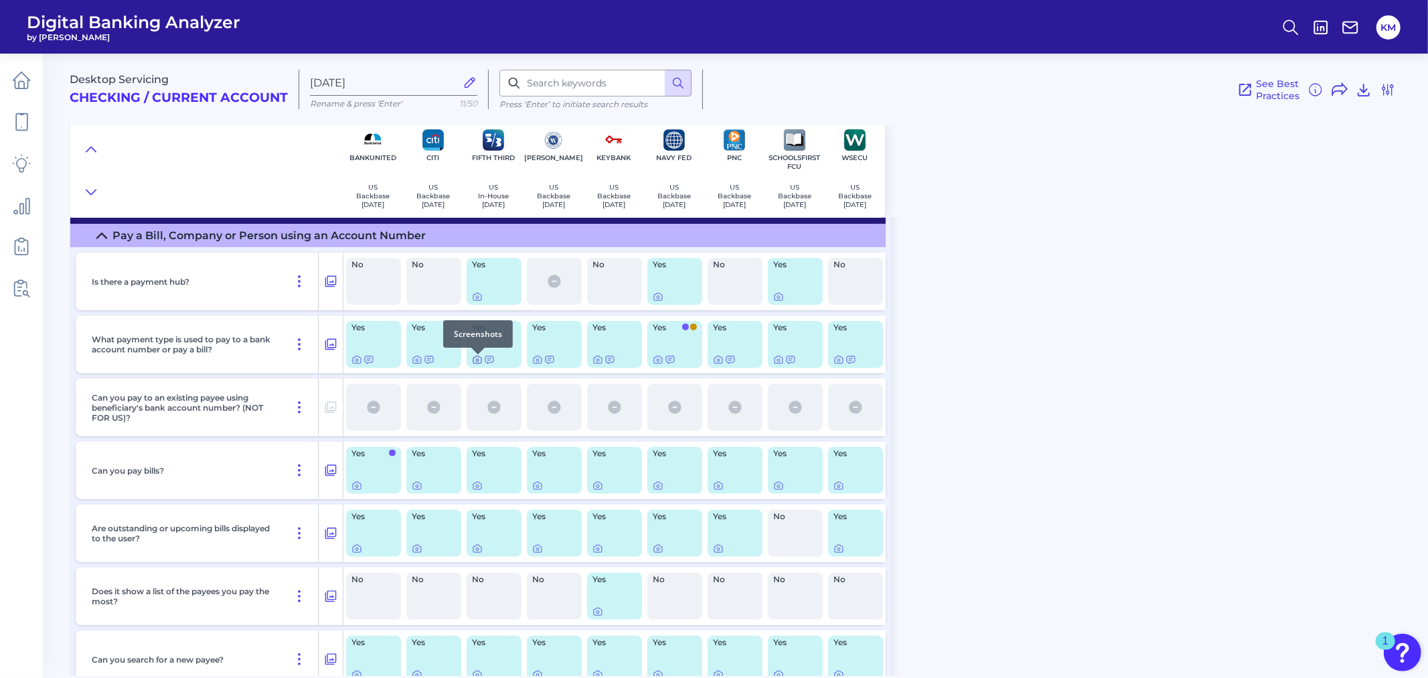
click at [477, 362] on icon at bounding box center [477, 359] width 11 height 11
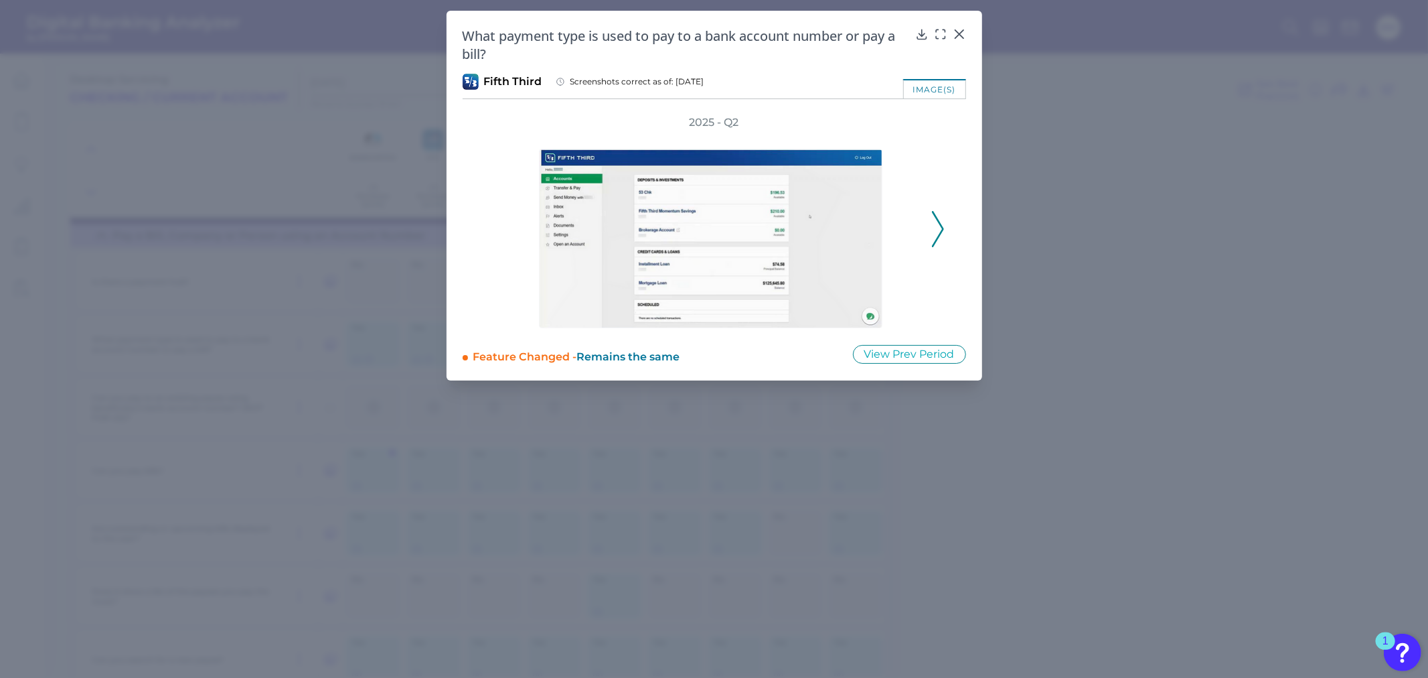
click at [944, 229] on button at bounding box center [938, 229] width 13 height 36
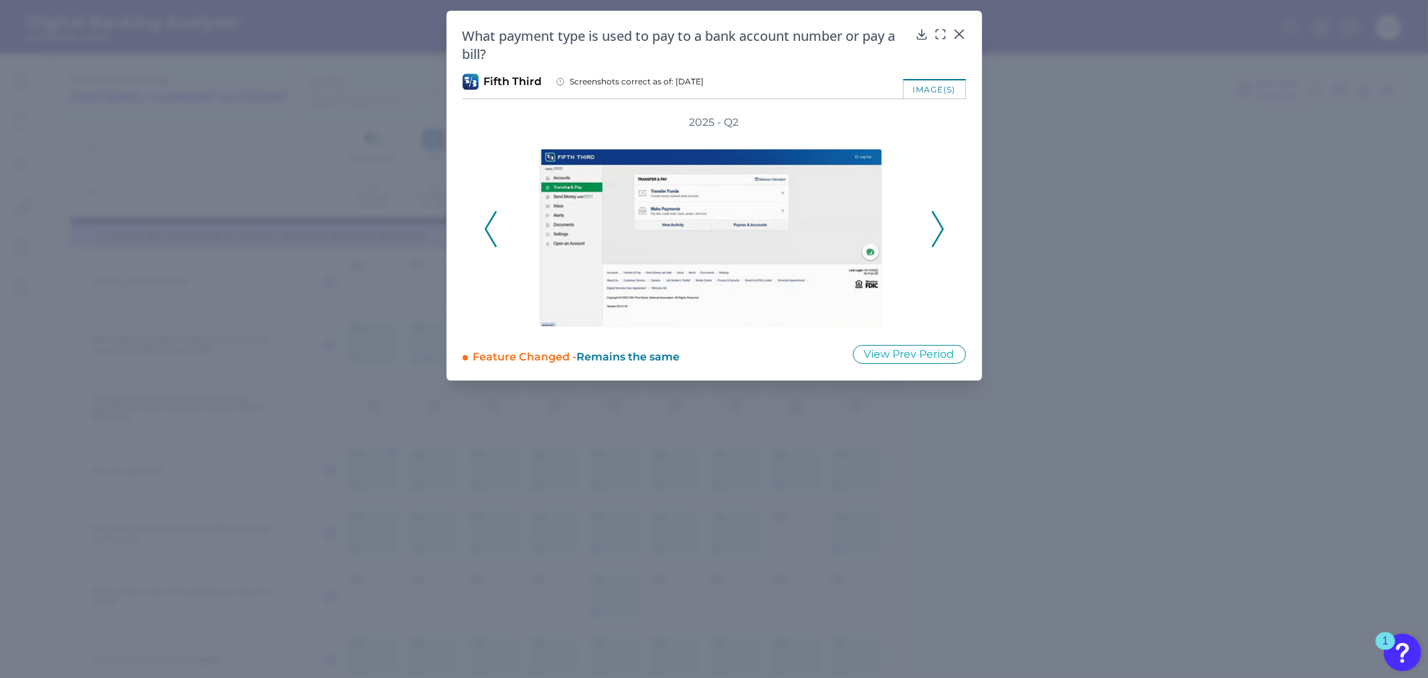
click at [944, 229] on button at bounding box center [938, 229] width 13 height 36
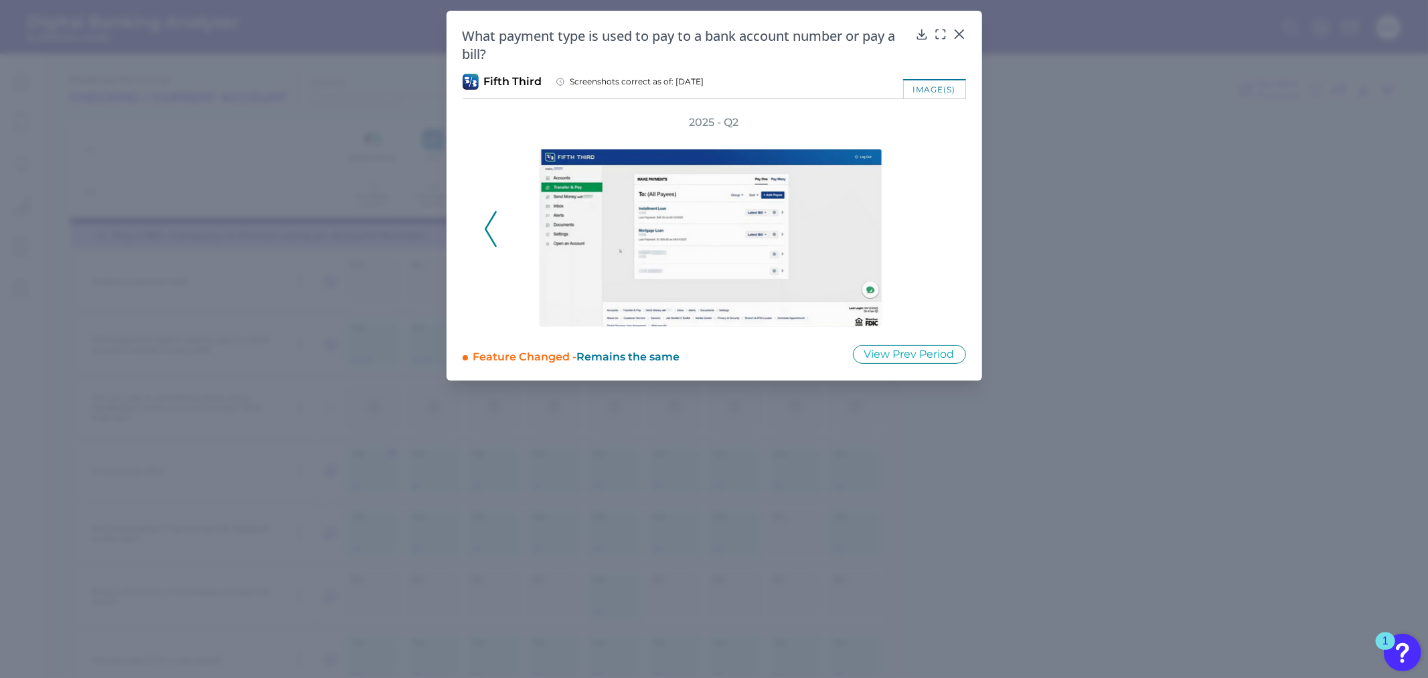
click at [492, 233] on icon at bounding box center [491, 229] width 12 height 36
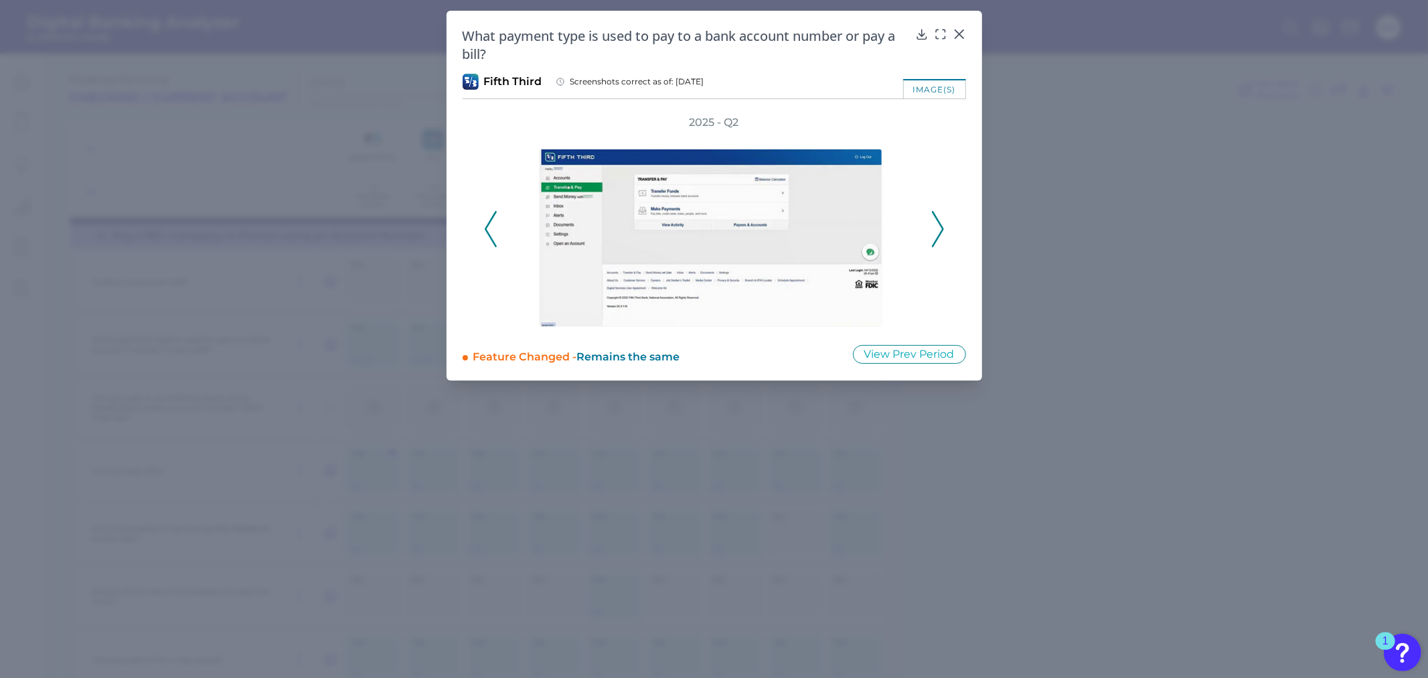
click at [928, 224] on div "2025 - Q2" at bounding box center [714, 221] width 461 height 213
click at [939, 226] on icon at bounding box center [938, 229] width 12 height 36
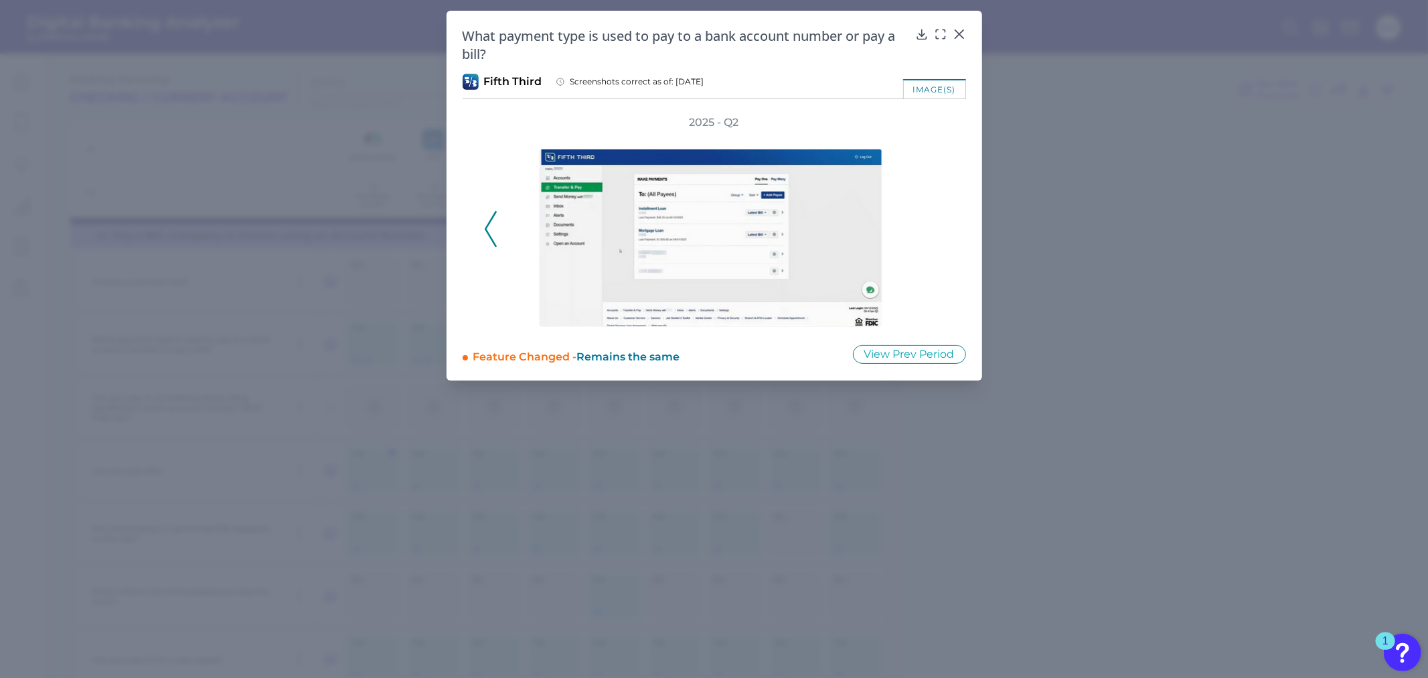
click at [939, 226] on div "2025 - Q2" at bounding box center [714, 221] width 461 height 213
click at [947, 226] on div "2025 - Q2" at bounding box center [715, 221] width 504 height 213
click at [964, 28] on icon at bounding box center [959, 33] width 13 height 13
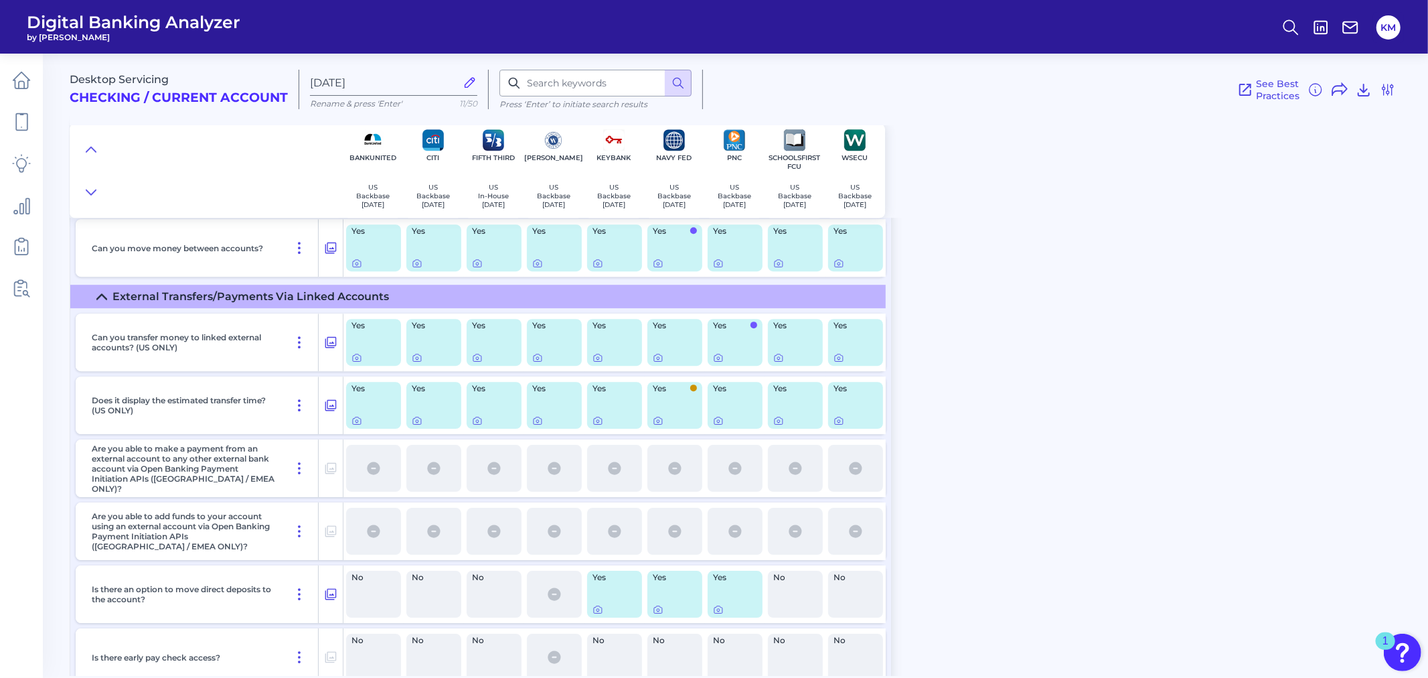
scroll to position [3430, 0]
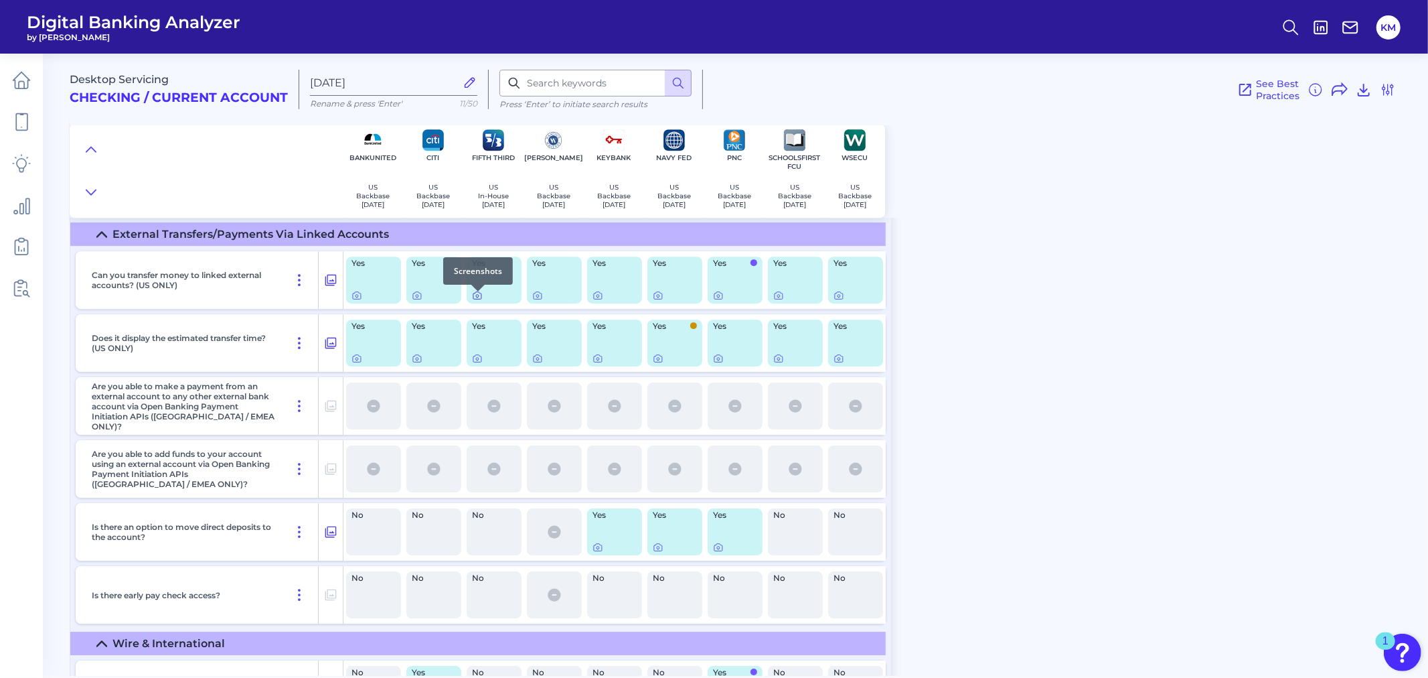
click at [473, 301] on icon at bounding box center [477, 295] width 11 height 11
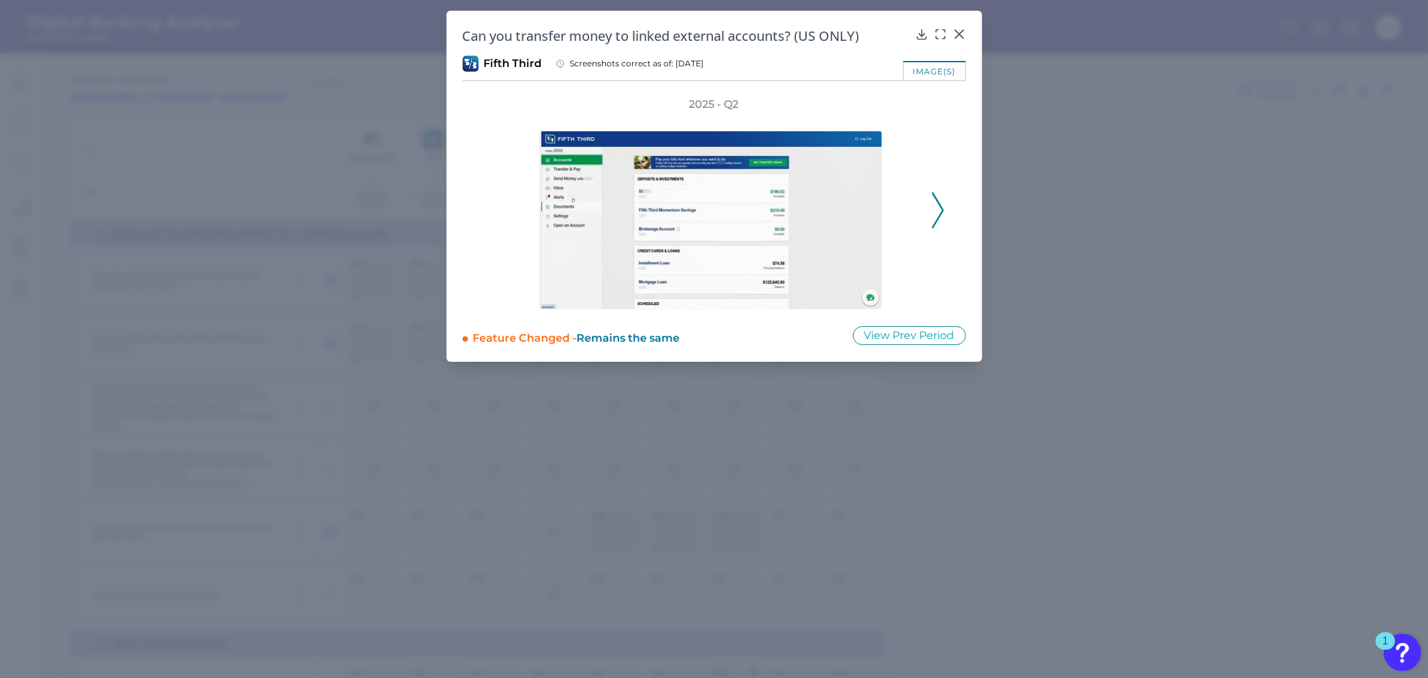
click at [942, 198] on icon at bounding box center [938, 210] width 12 height 36
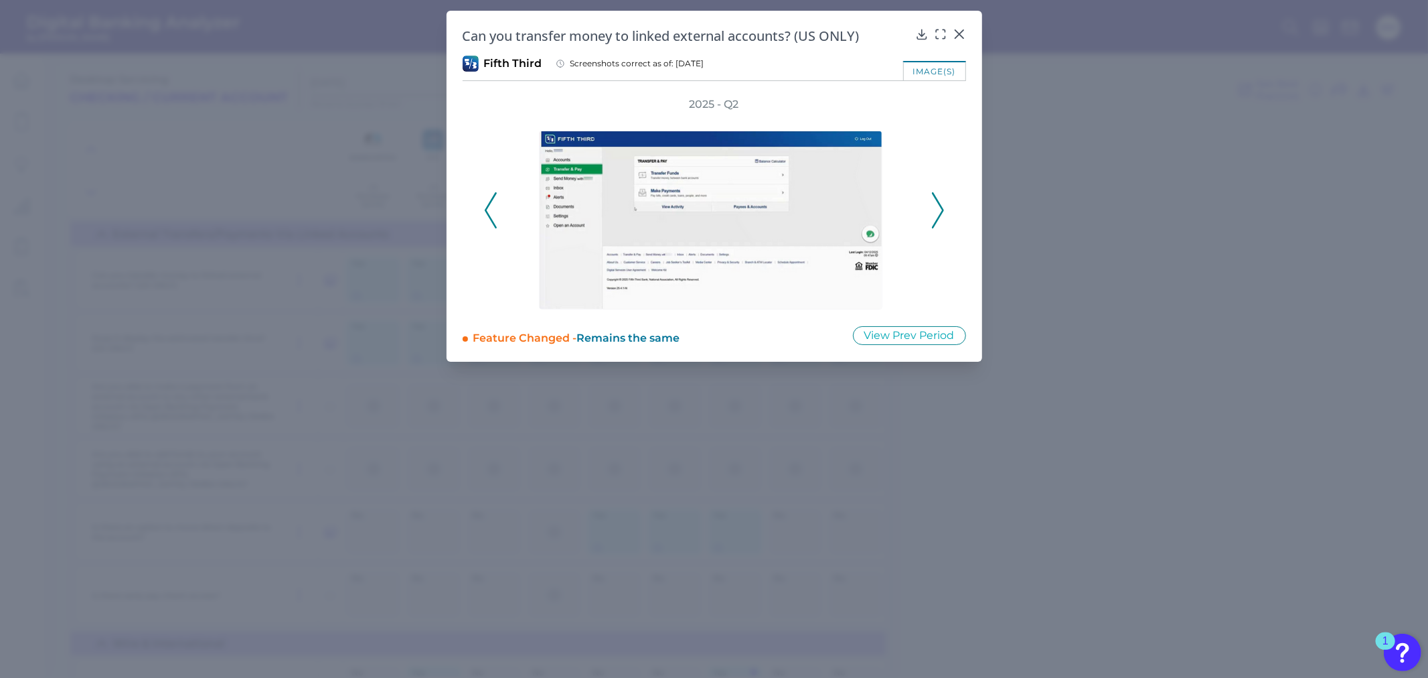
click at [942, 198] on icon at bounding box center [938, 210] width 12 height 36
click at [489, 211] on icon at bounding box center [491, 210] width 12 height 36
click at [962, 35] on icon at bounding box center [959, 33] width 13 height 13
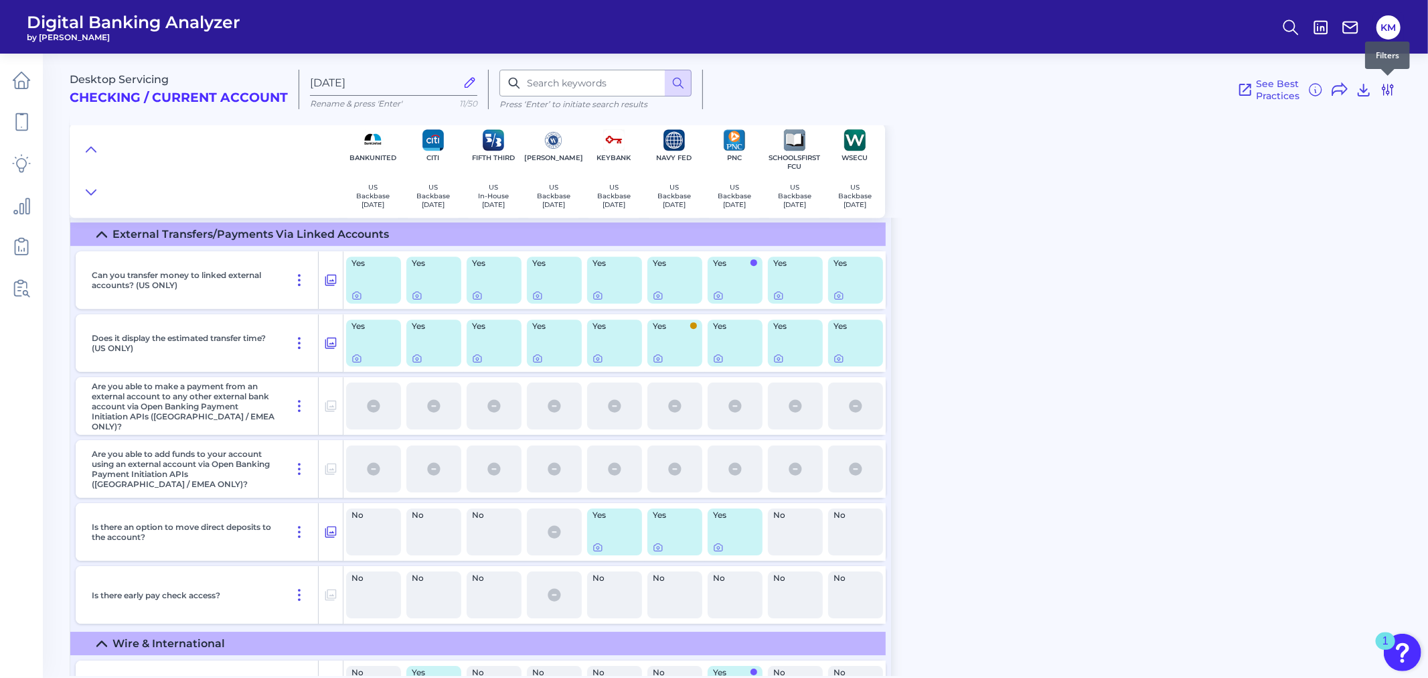
click at [1390, 90] on icon at bounding box center [1388, 90] width 16 height 16
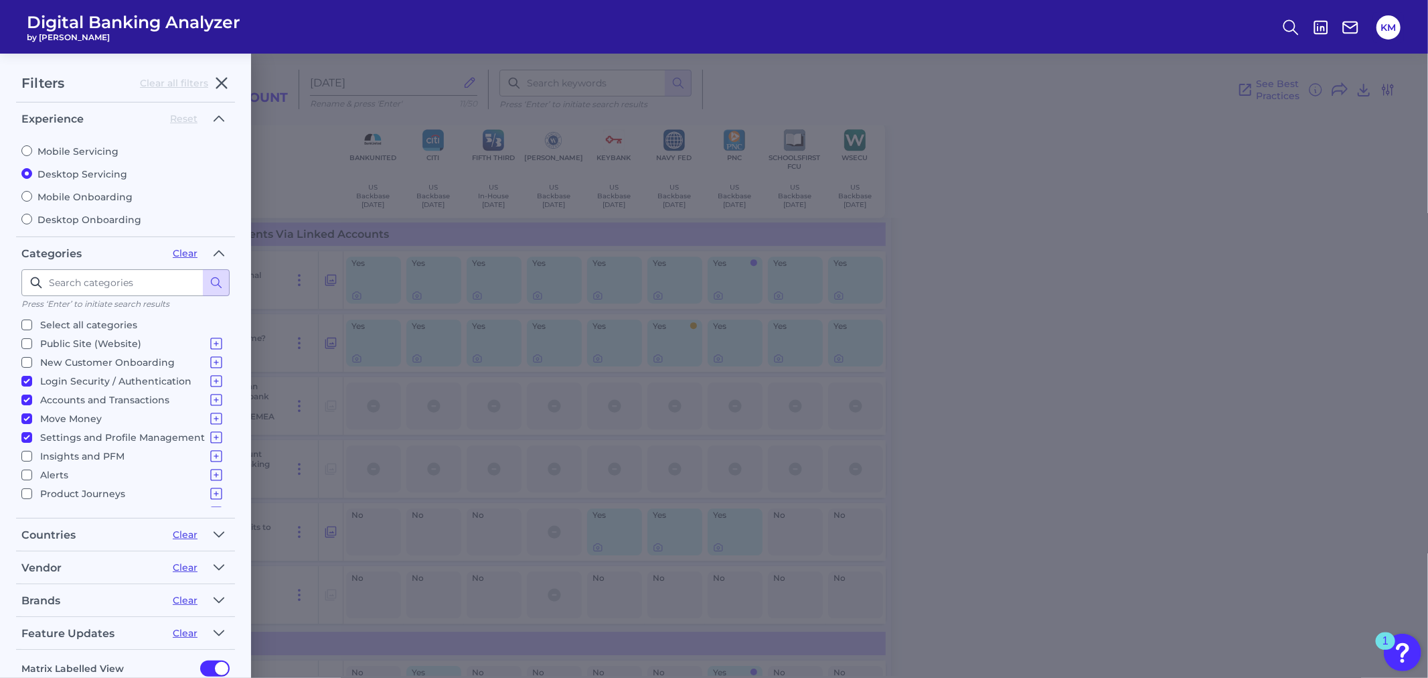
click at [1390, 90] on div "Filters Clear all filters Experience Reset Mobile Servicing Desktop Servicing M…" at bounding box center [714, 366] width 1428 height 624
click at [223, 72] on button "button" at bounding box center [221, 82] width 27 height 21
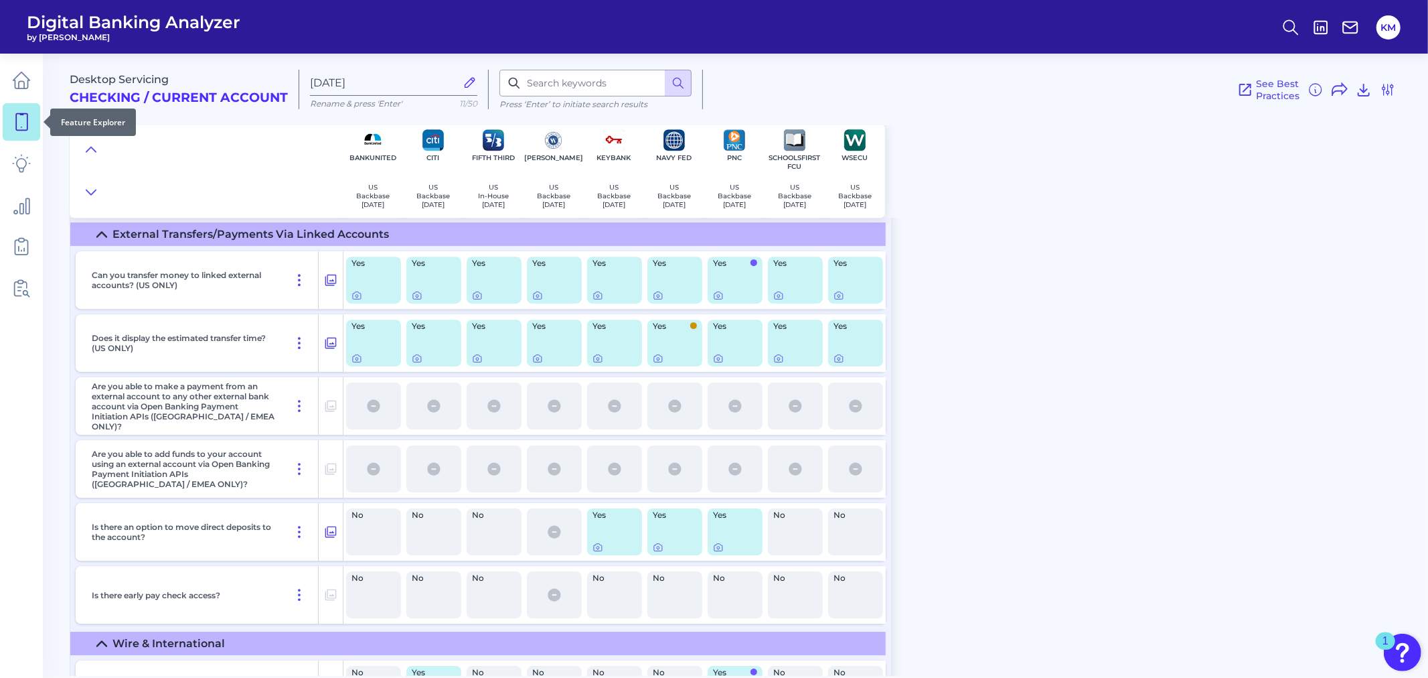
click at [25, 109] on link at bounding box center [22, 122] width 38 height 38
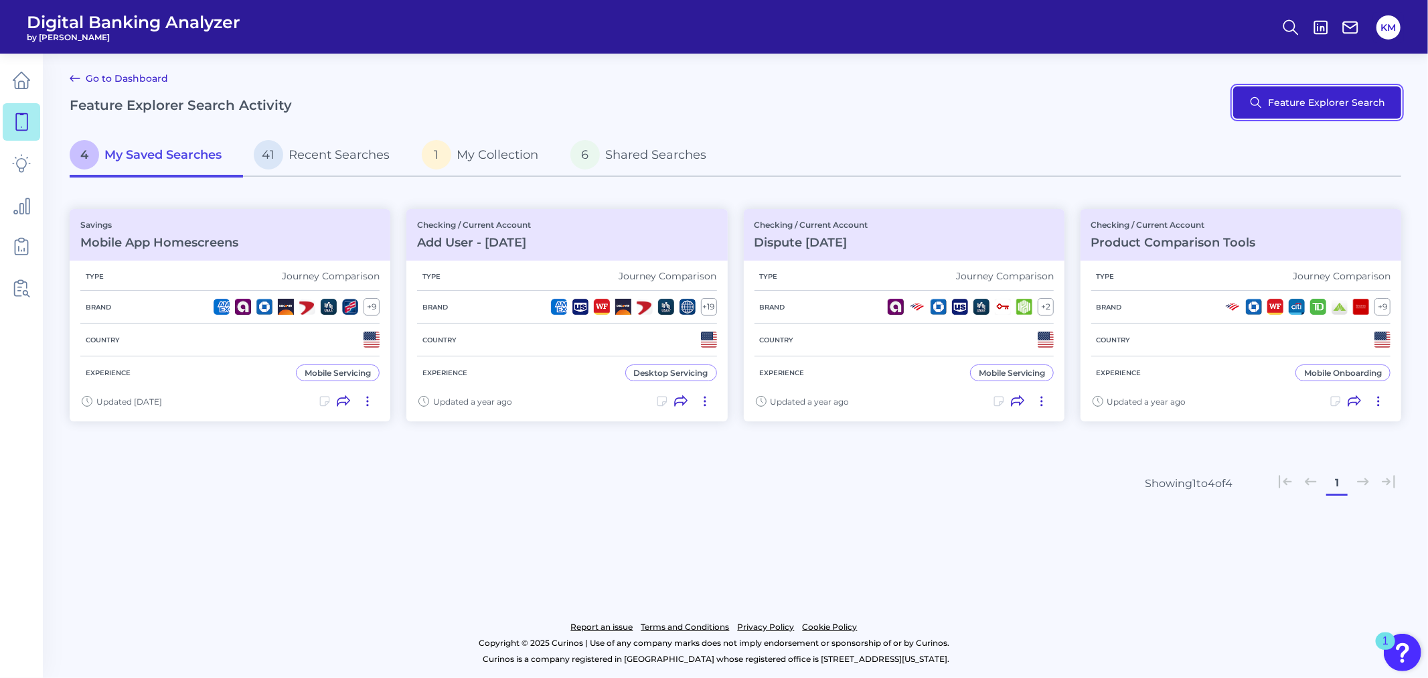
click at [1297, 98] on button "Feature Explorer Search" at bounding box center [1318, 102] width 168 height 32
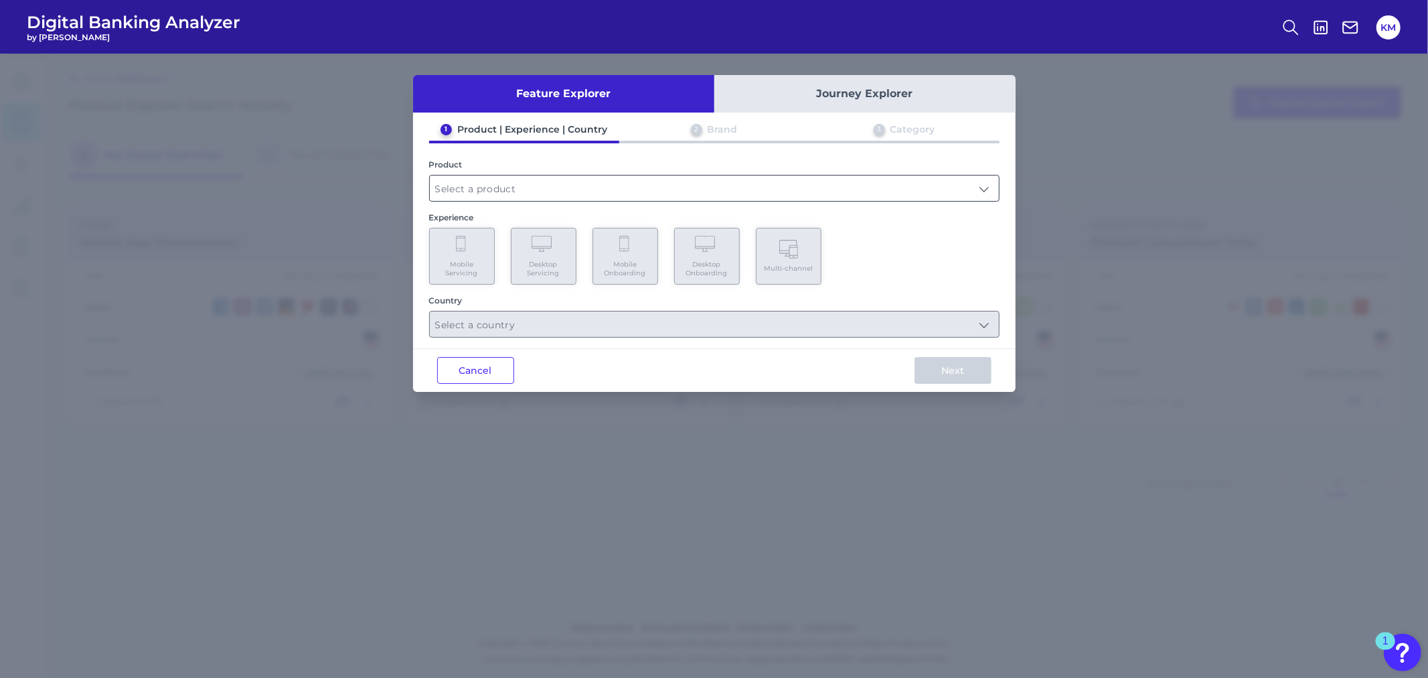
click at [504, 193] on input "text" at bounding box center [714, 187] width 569 height 25
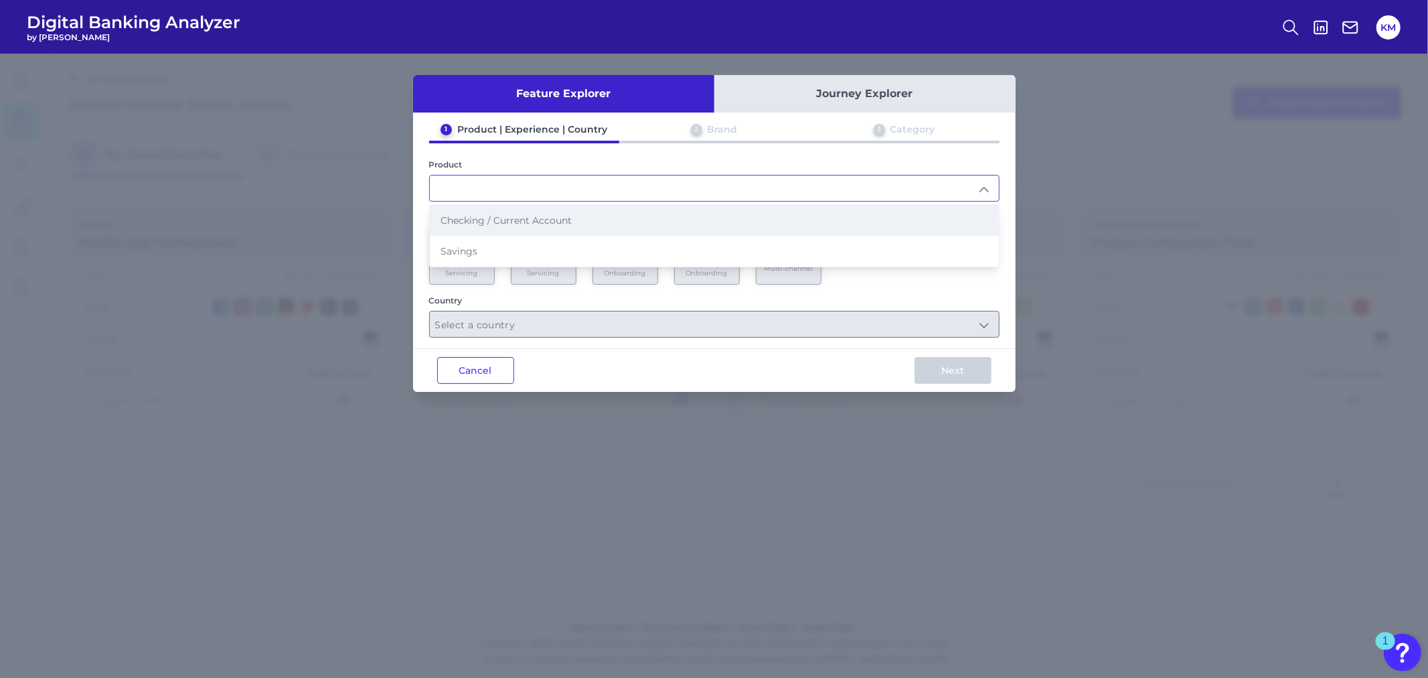
click at [505, 226] on li "Checking / Current Account" at bounding box center [714, 220] width 569 height 31
type input "Checking / Current Account"
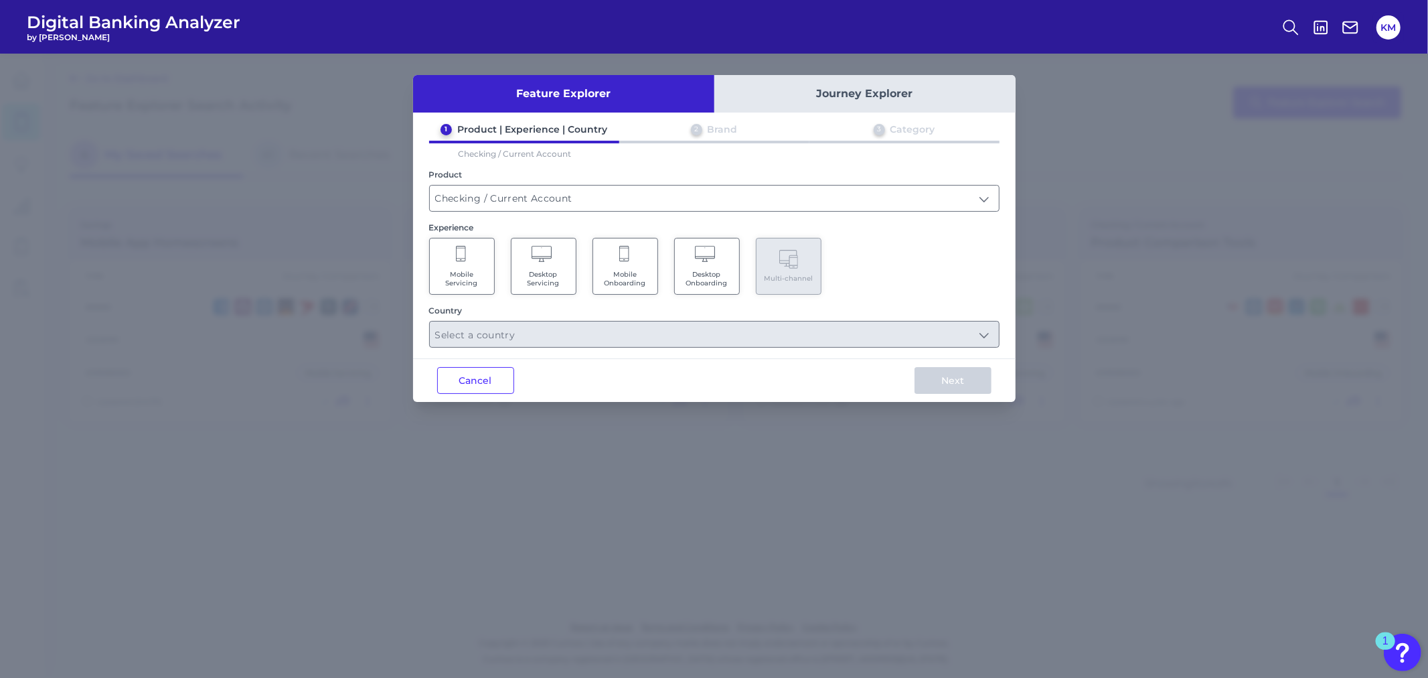
click at [542, 263] on icon at bounding box center [543, 255] width 23 height 19
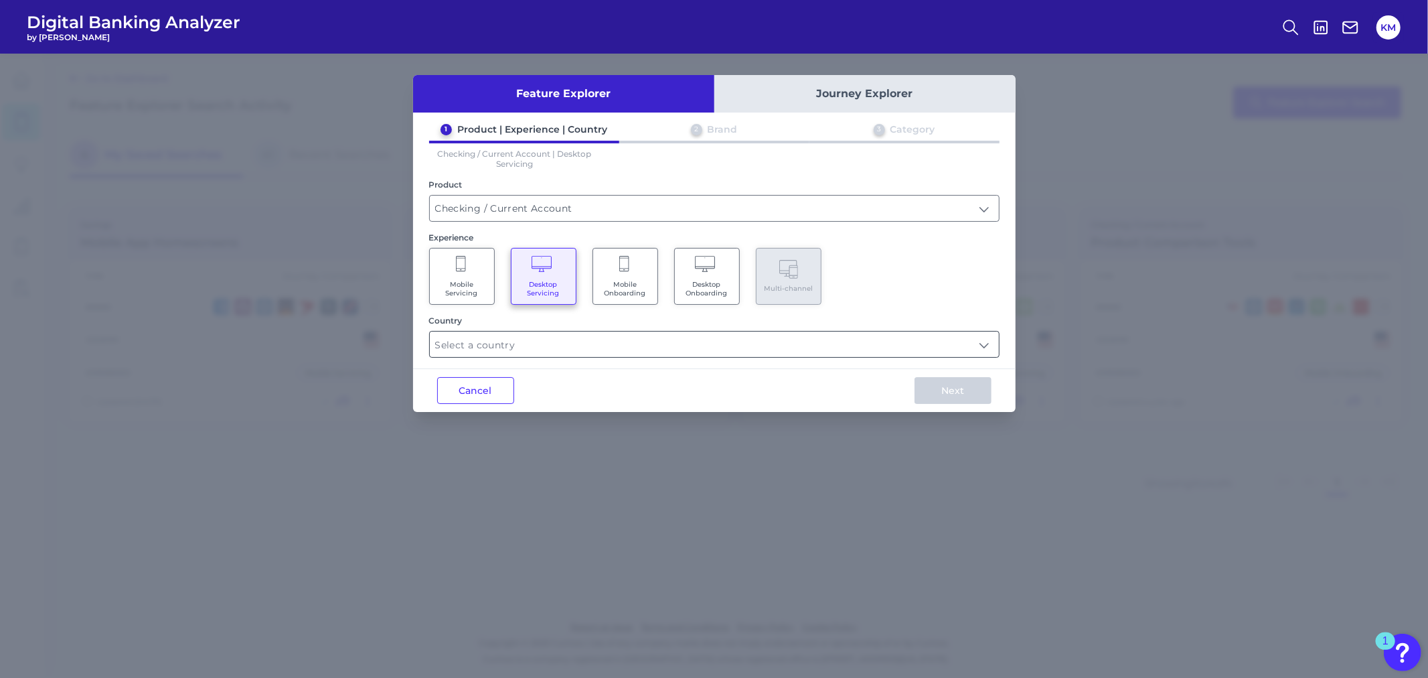
click at [545, 343] on input "text" at bounding box center [714, 344] width 569 height 25
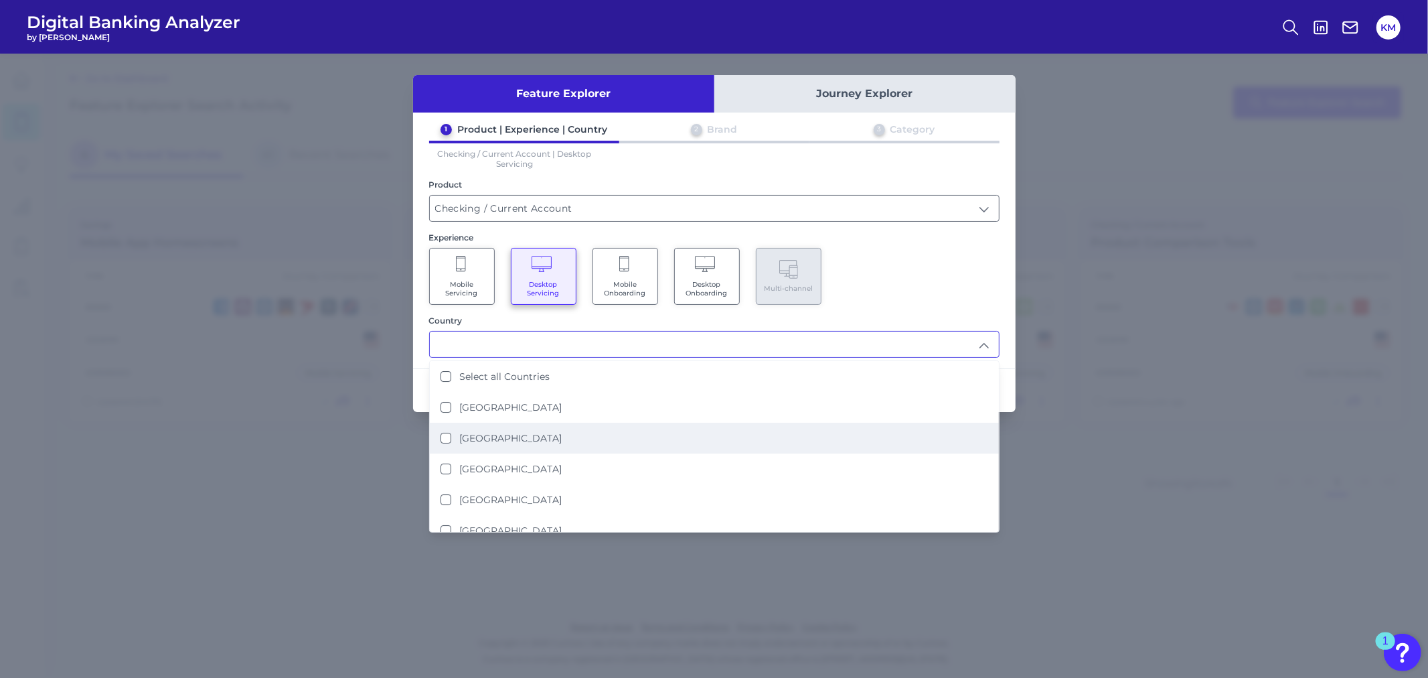
click at [522, 423] on li "[GEOGRAPHIC_DATA]" at bounding box center [714, 438] width 569 height 31
type input "[GEOGRAPHIC_DATA]"
click at [874, 285] on div "Mobile Servicing Desktop Servicing Mobile Onboarding Desktop Onboarding Multi-c…" at bounding box center [714, 276] width 571 height 57
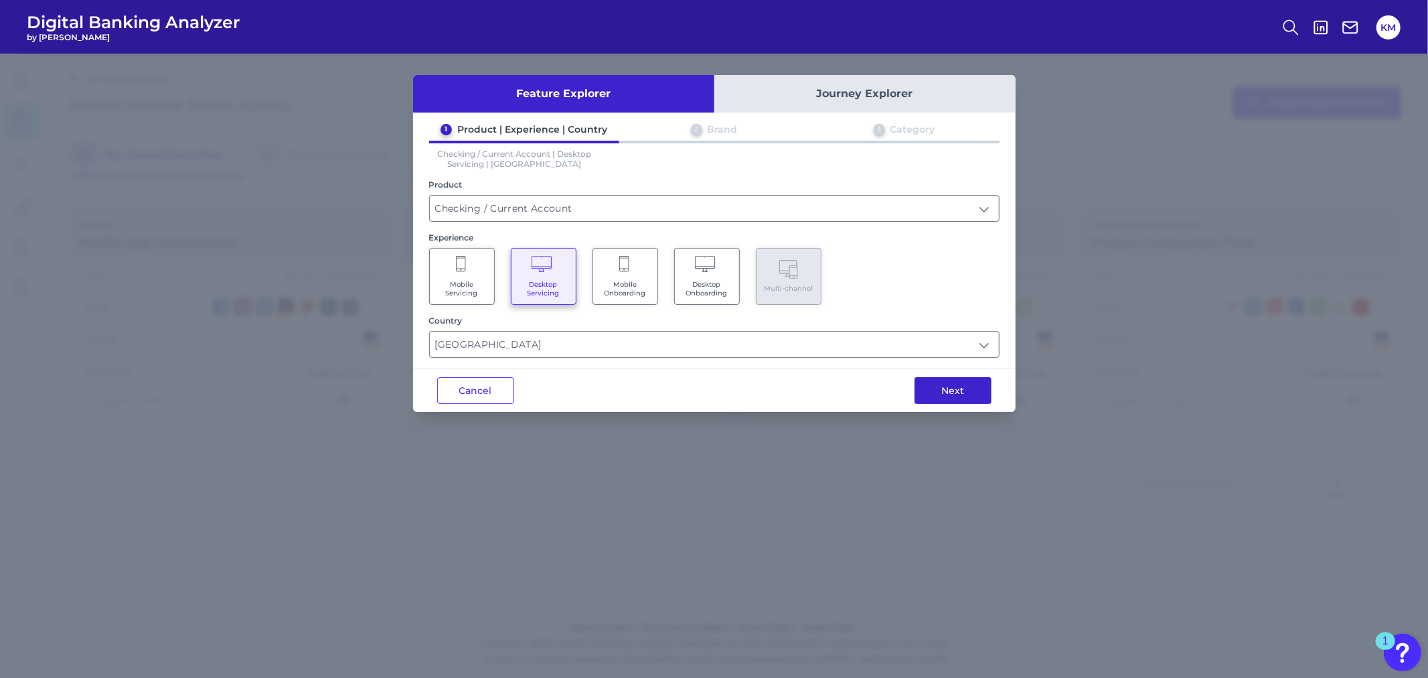
click at [939, 390] on button "Next" at bounding box center [953, 390] width 77 height 27
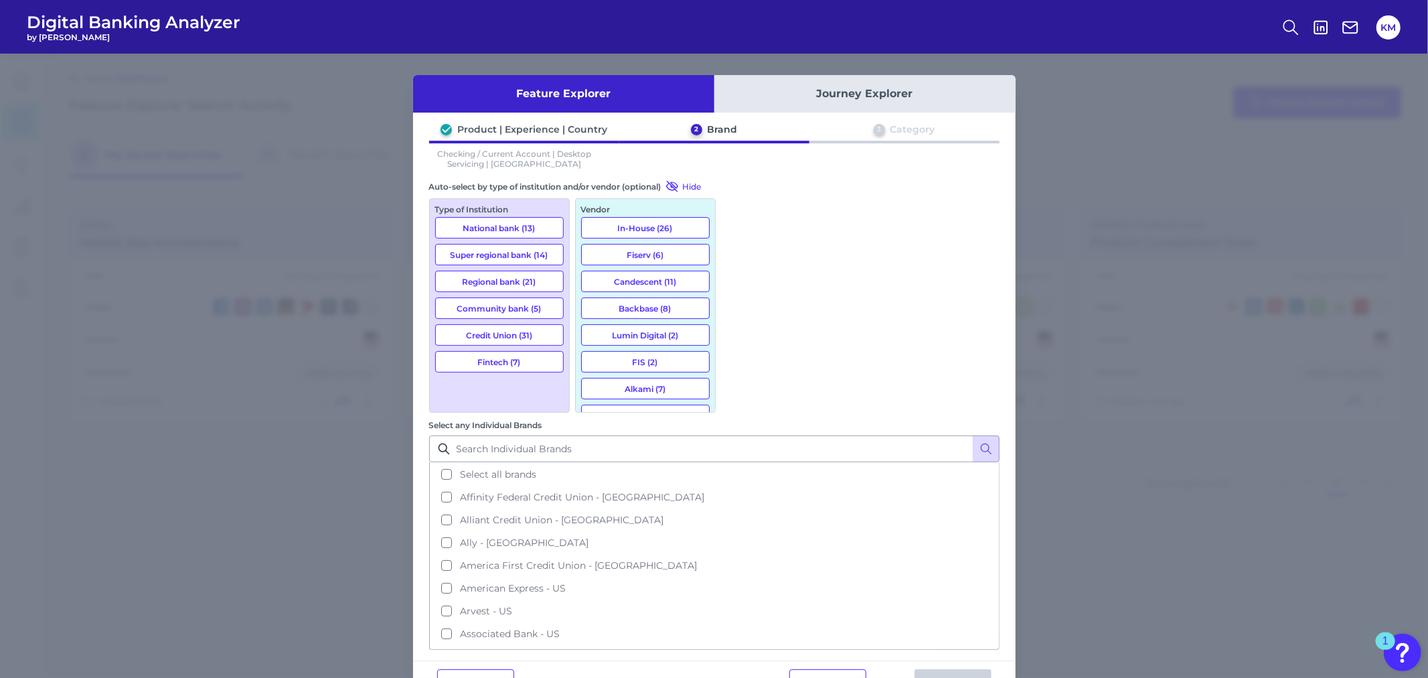
click at [678, 299] on button "Backbase (8)" at bounding box center [645, 307] width 129 height 21
